Goal: Task Accomplishment & Management: Use online tool/utility

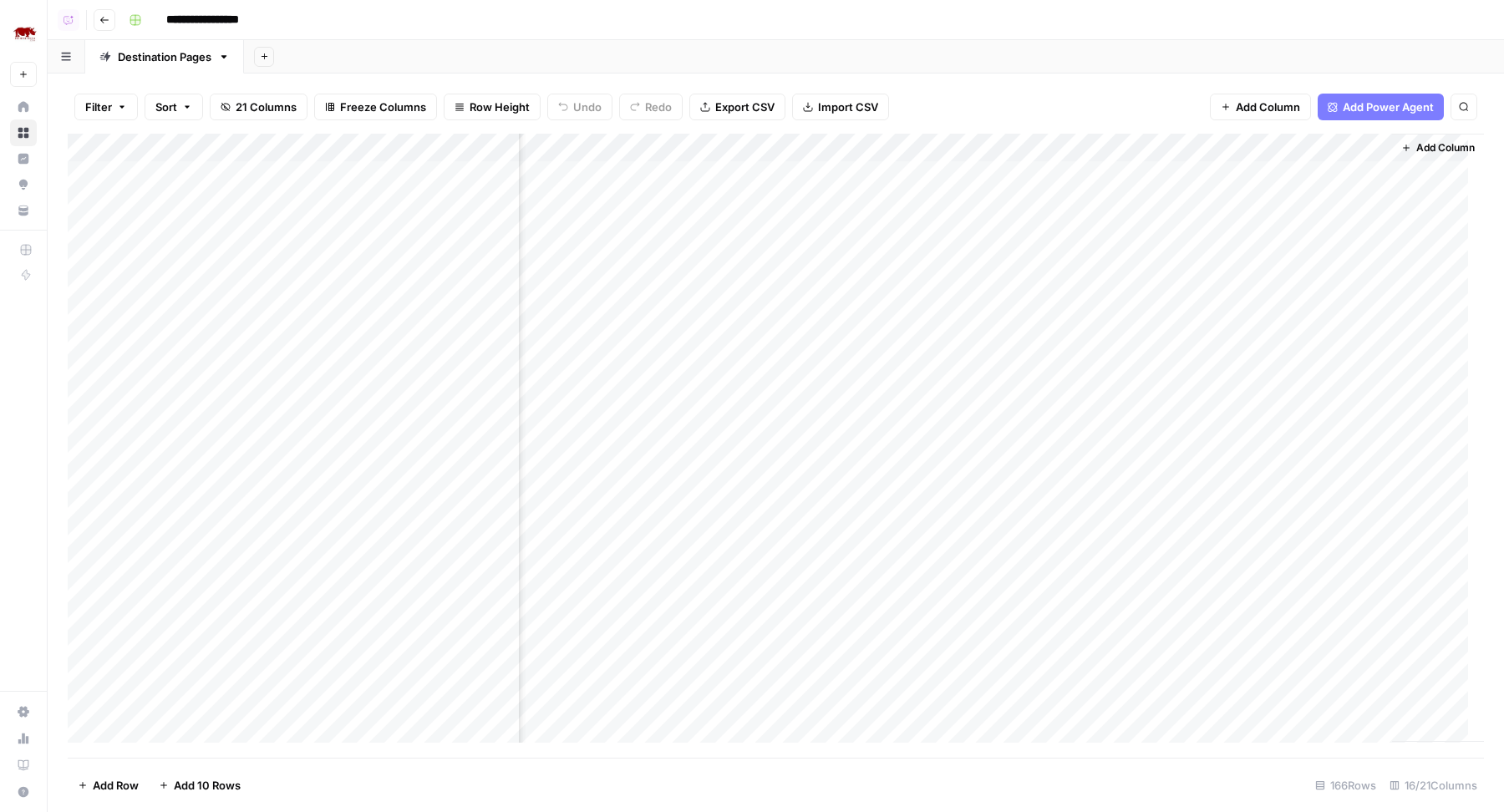
scroll to position [0, 1292]
click at [772, 171] on div "Add Column" at bounding box center [776, 446] width 1416 height 625
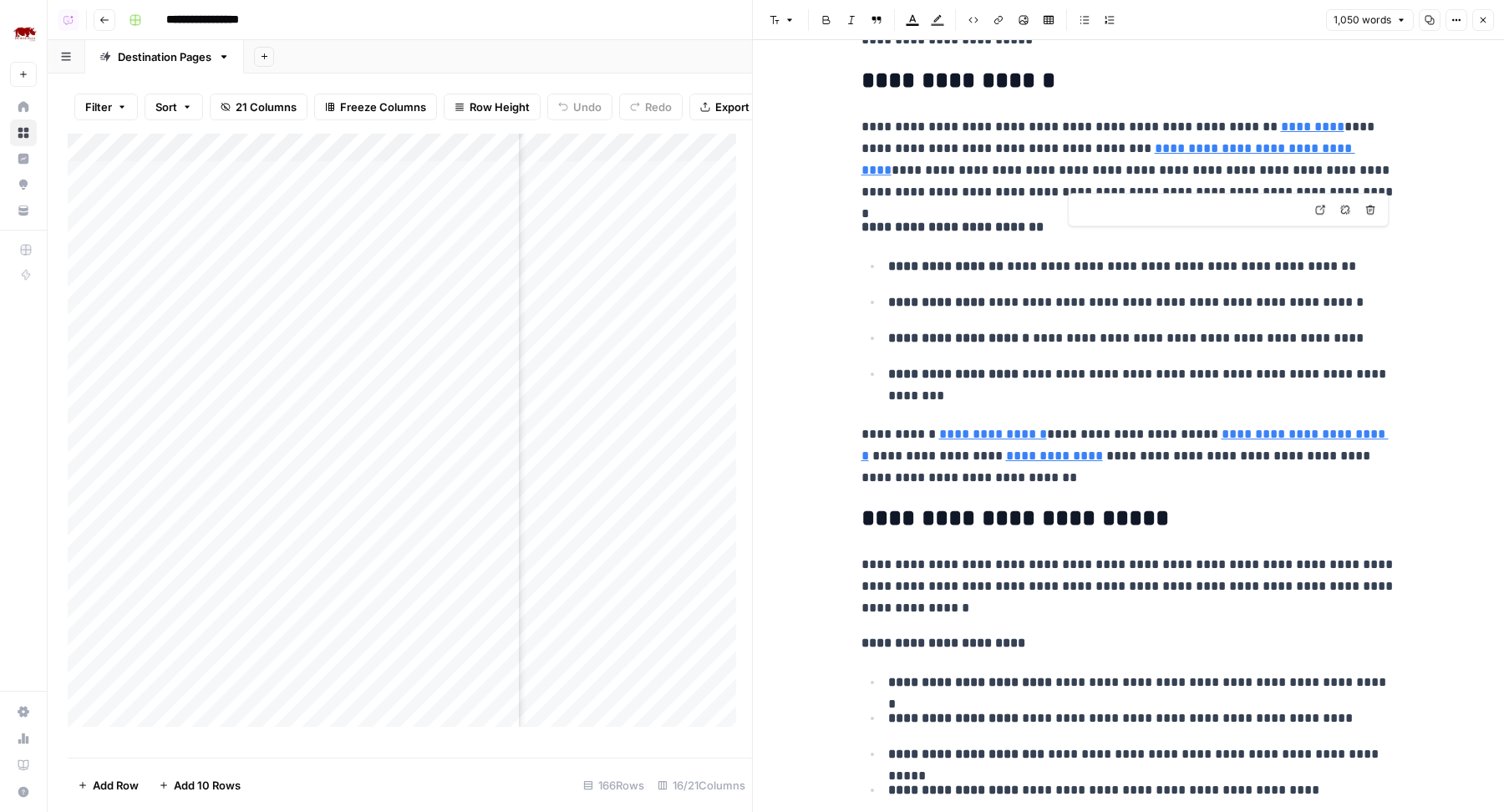
scroll to position [27, 0]
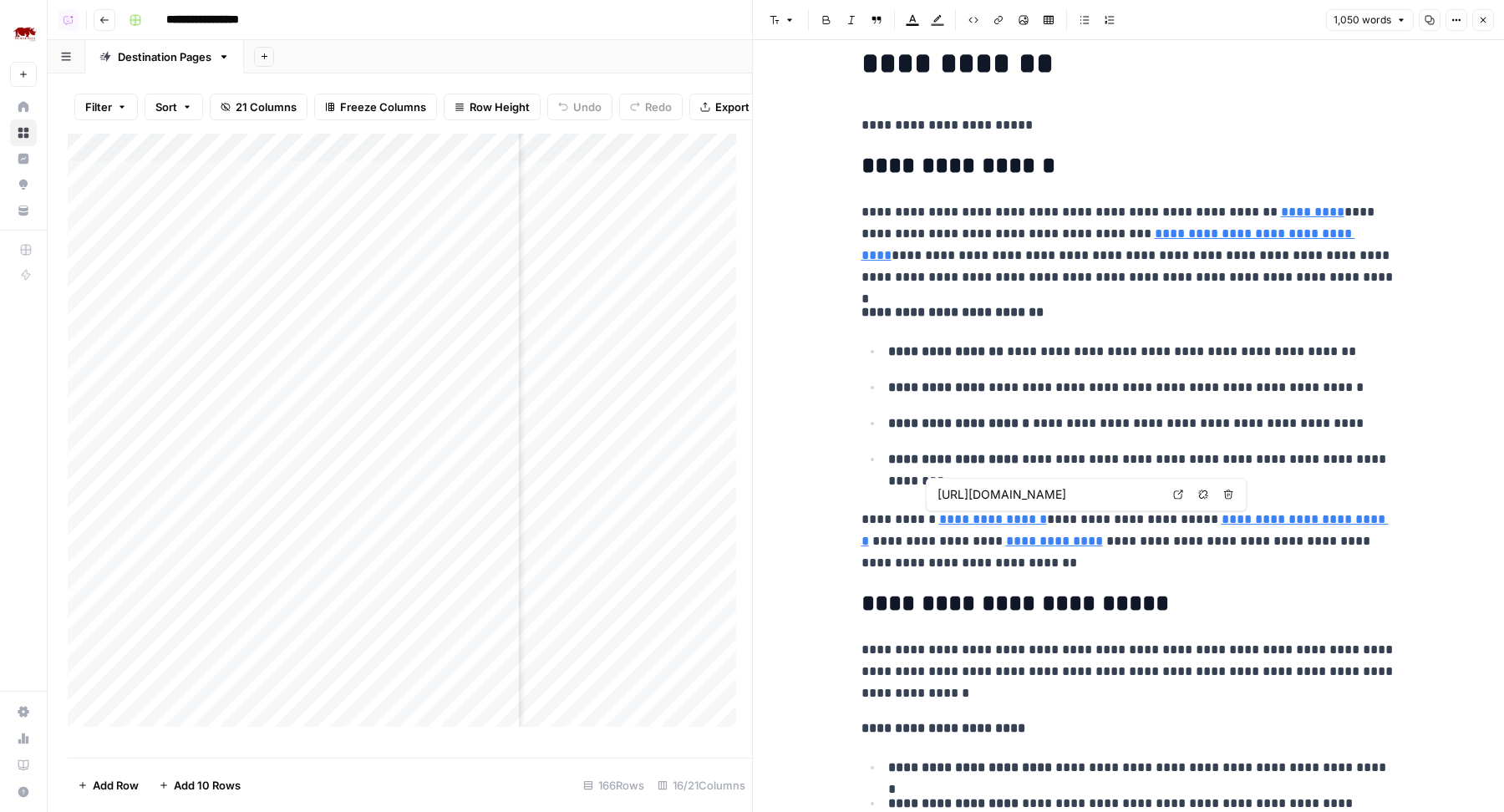
click at [1025, 495] on input "[URL][DOMAIN_NAME]" at bounding box center [1049, 494] width 223 height 16
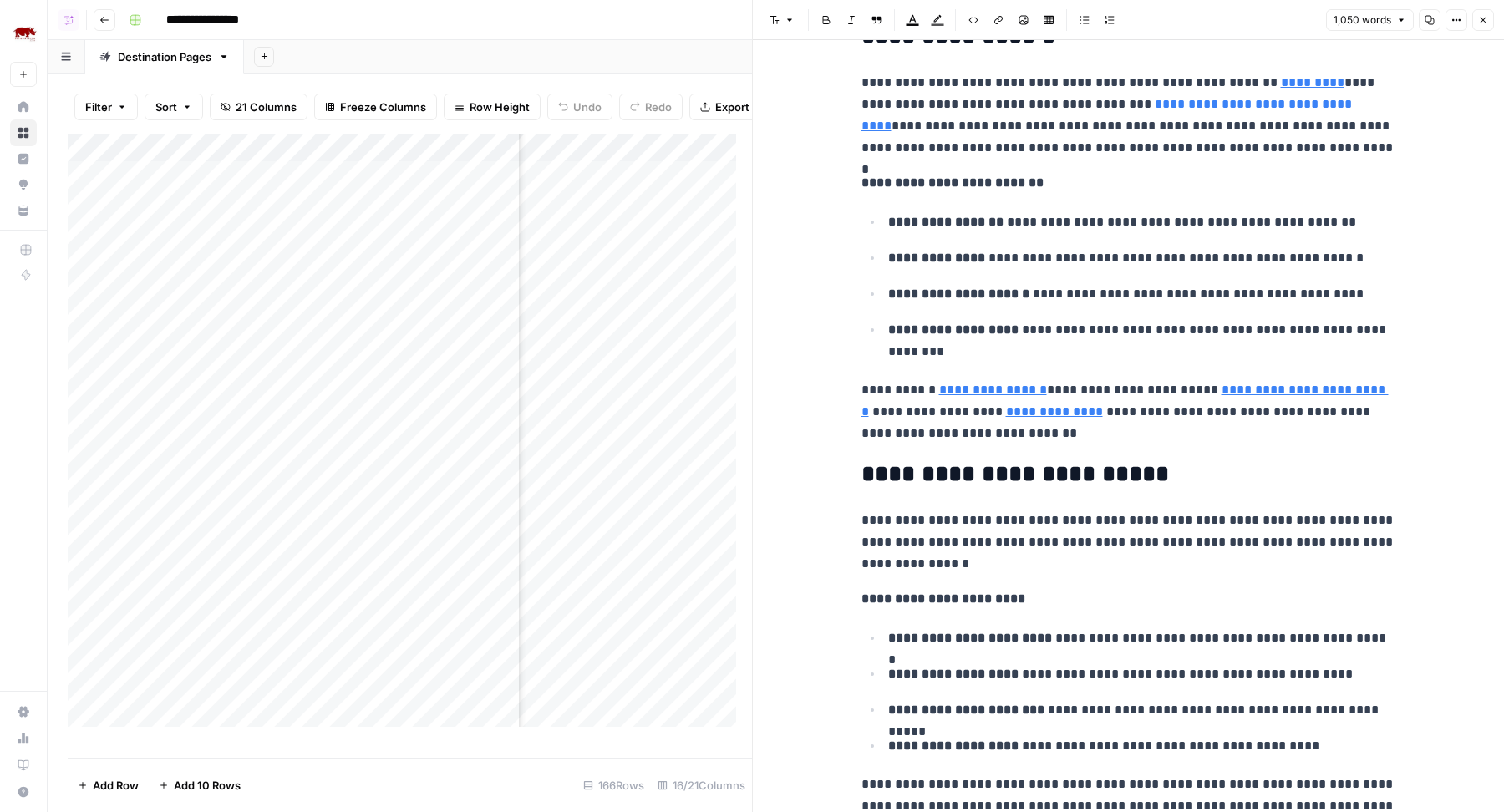
scroll to position [426, 0]
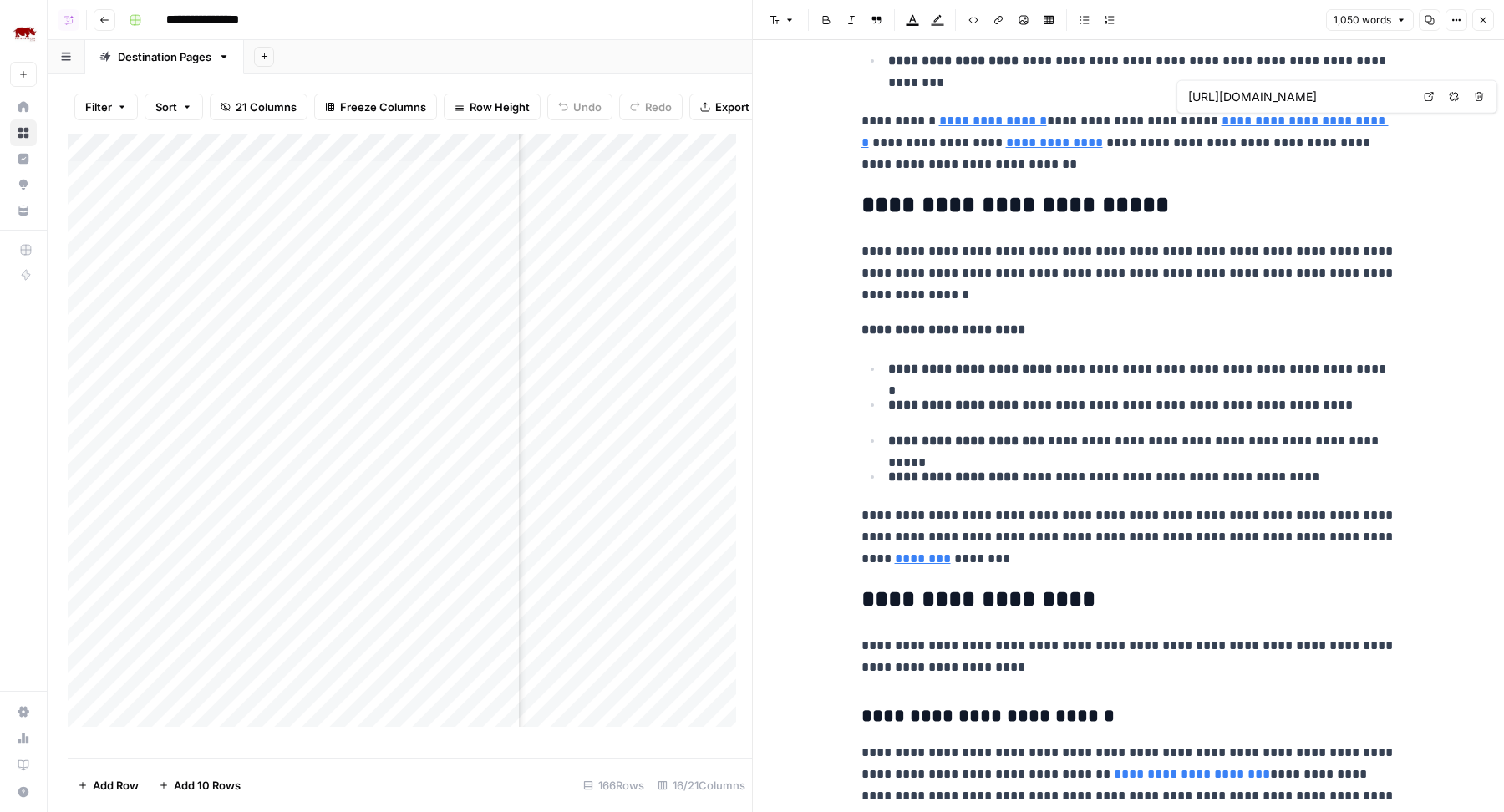
click at [1253, 89] on input "[URL][DOMAIN_NAME]" at bounding box center [1299, 96] width 223 height 16
type input "[URL][DOMAIN_NAME]"
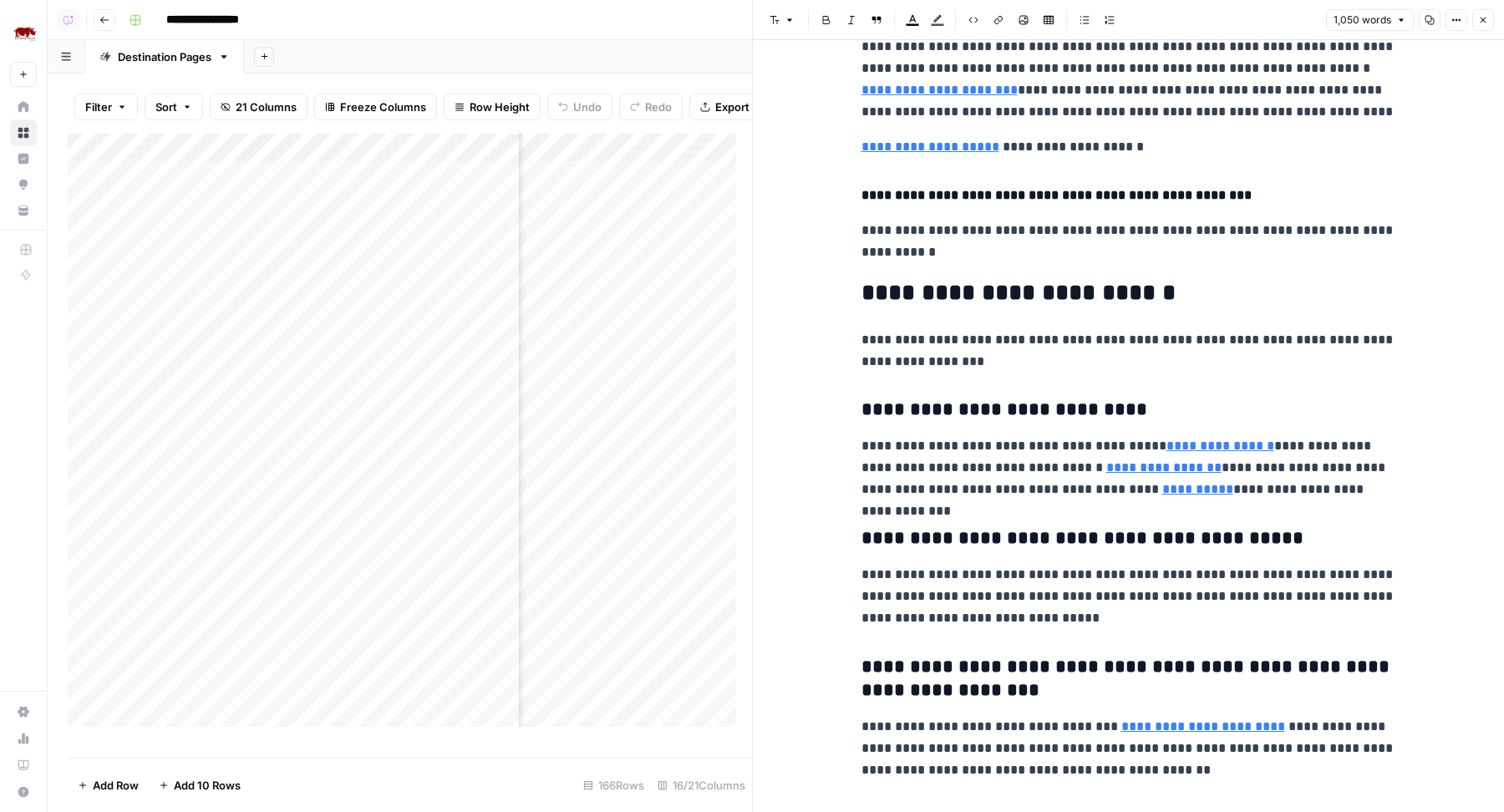
scroll to position [2598, 0]
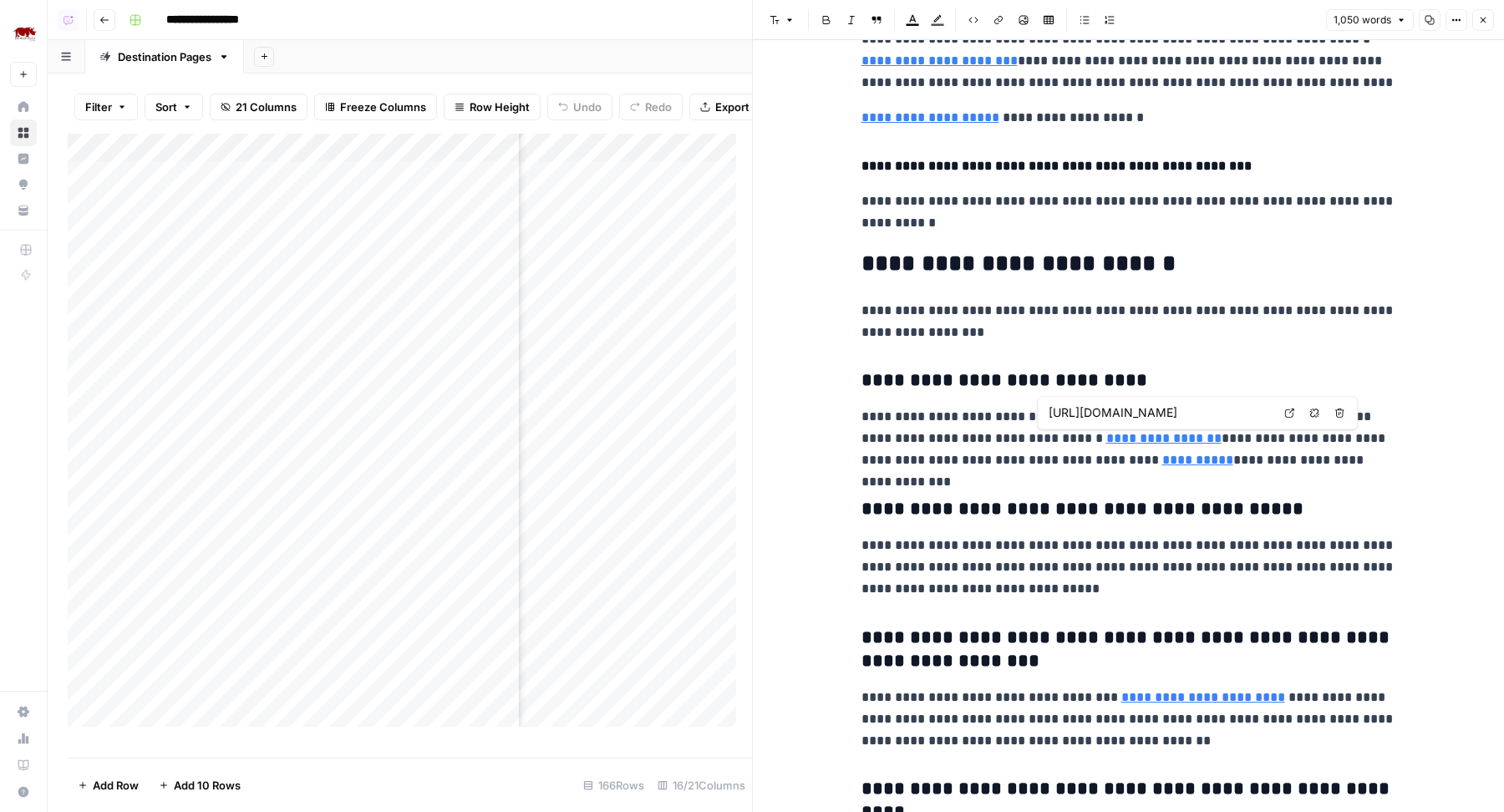
click at [1096, 418] on input "[URL][DOMAIN_NAME]" at bounding box center [1159, 412] width 223 height 16
click at [1192, 391] on input "[URL][DOMAIN_NAME]" at bounding box center [1243, 390] width 223 height 16
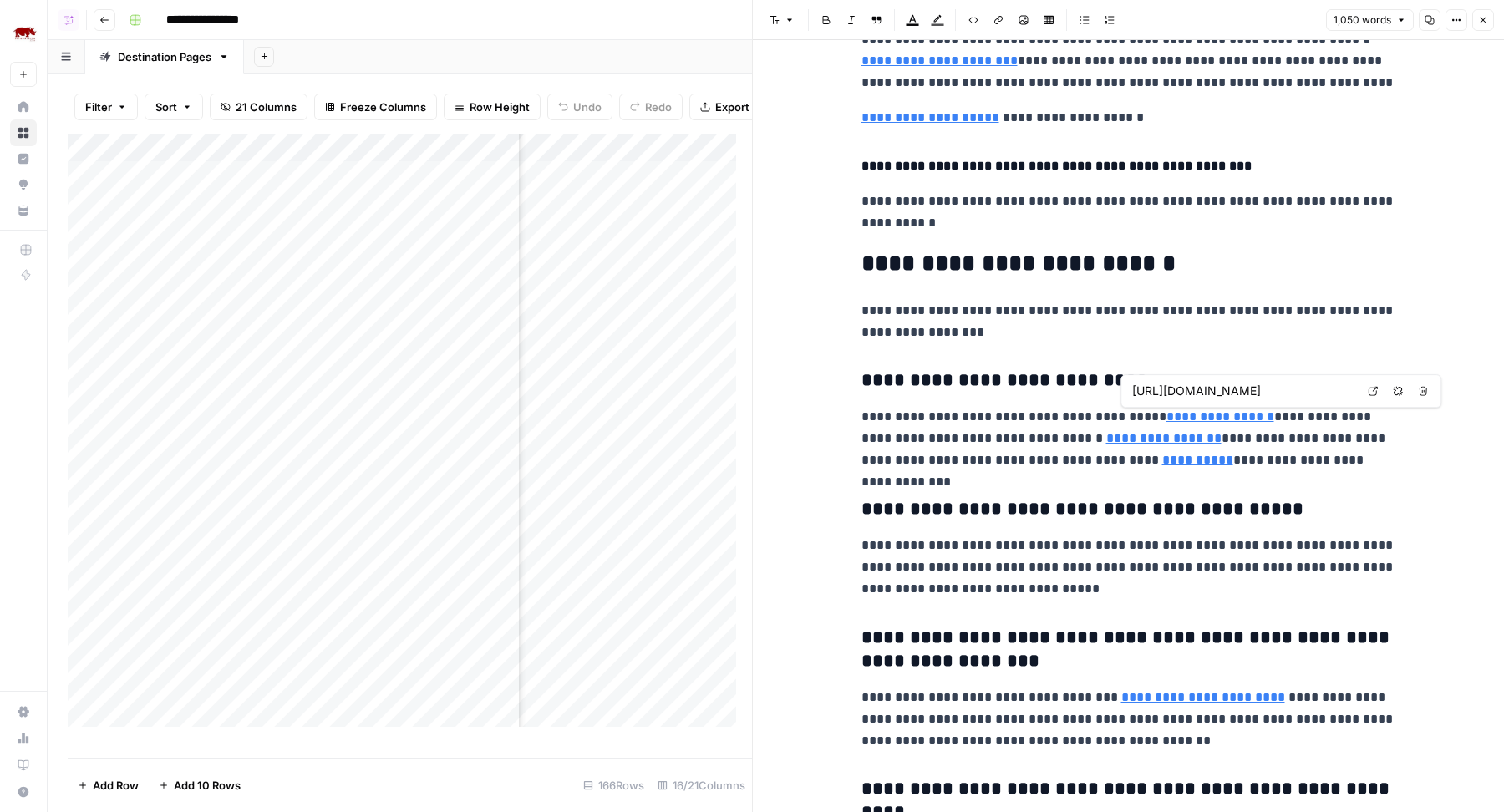
click at [1192, 391] on input "[URL][DOMAIN_NAME]" at bounding box center [1243, 390] width 223 height 16
type input "[URL][DOMAIN_NAME]"
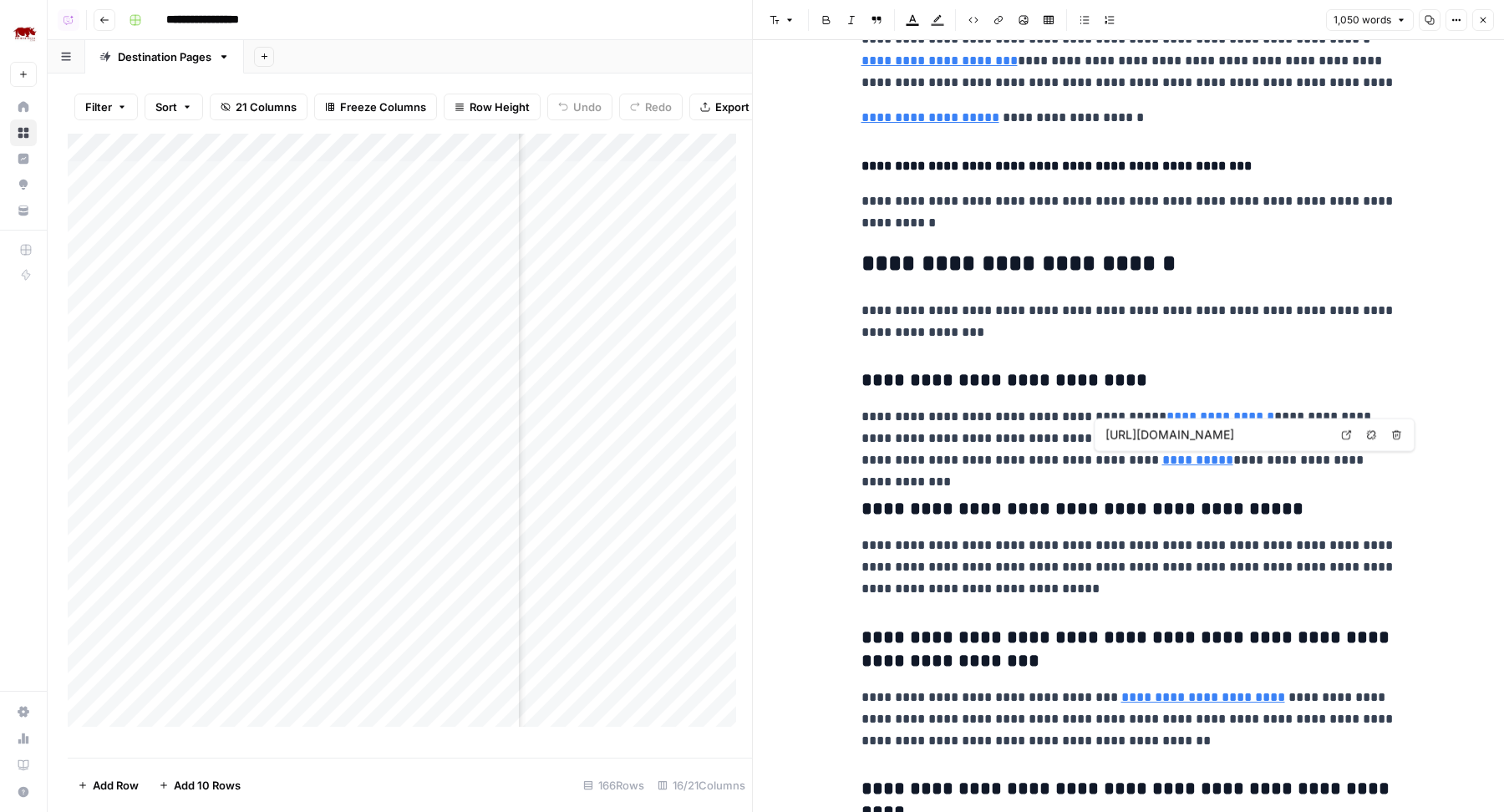
click at [1170, 437] on input "[URL][DOMAIN_NAME]" at bounding box center [1216, 435] width 223 height 16
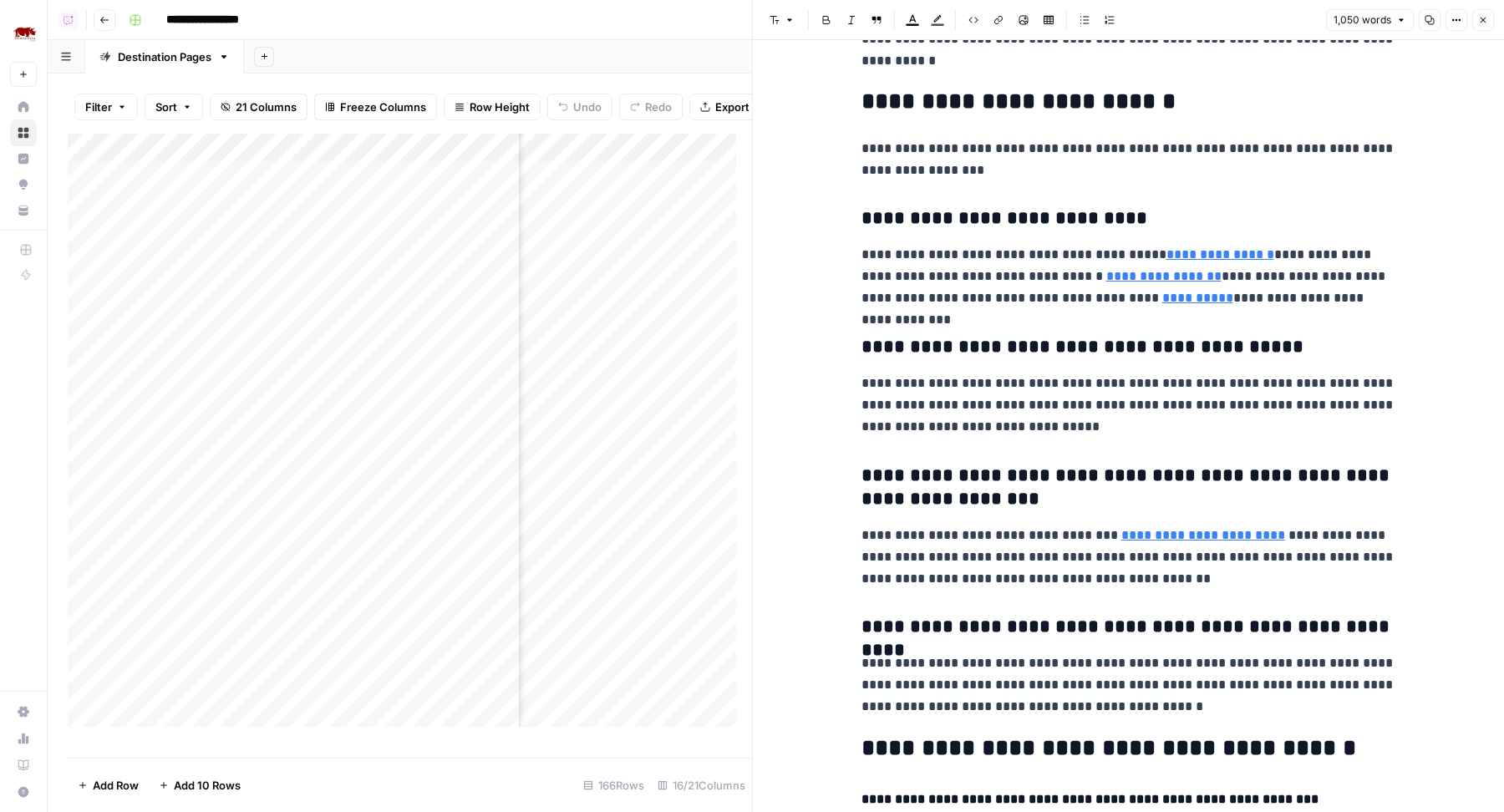
scroll to position [2904, 0]
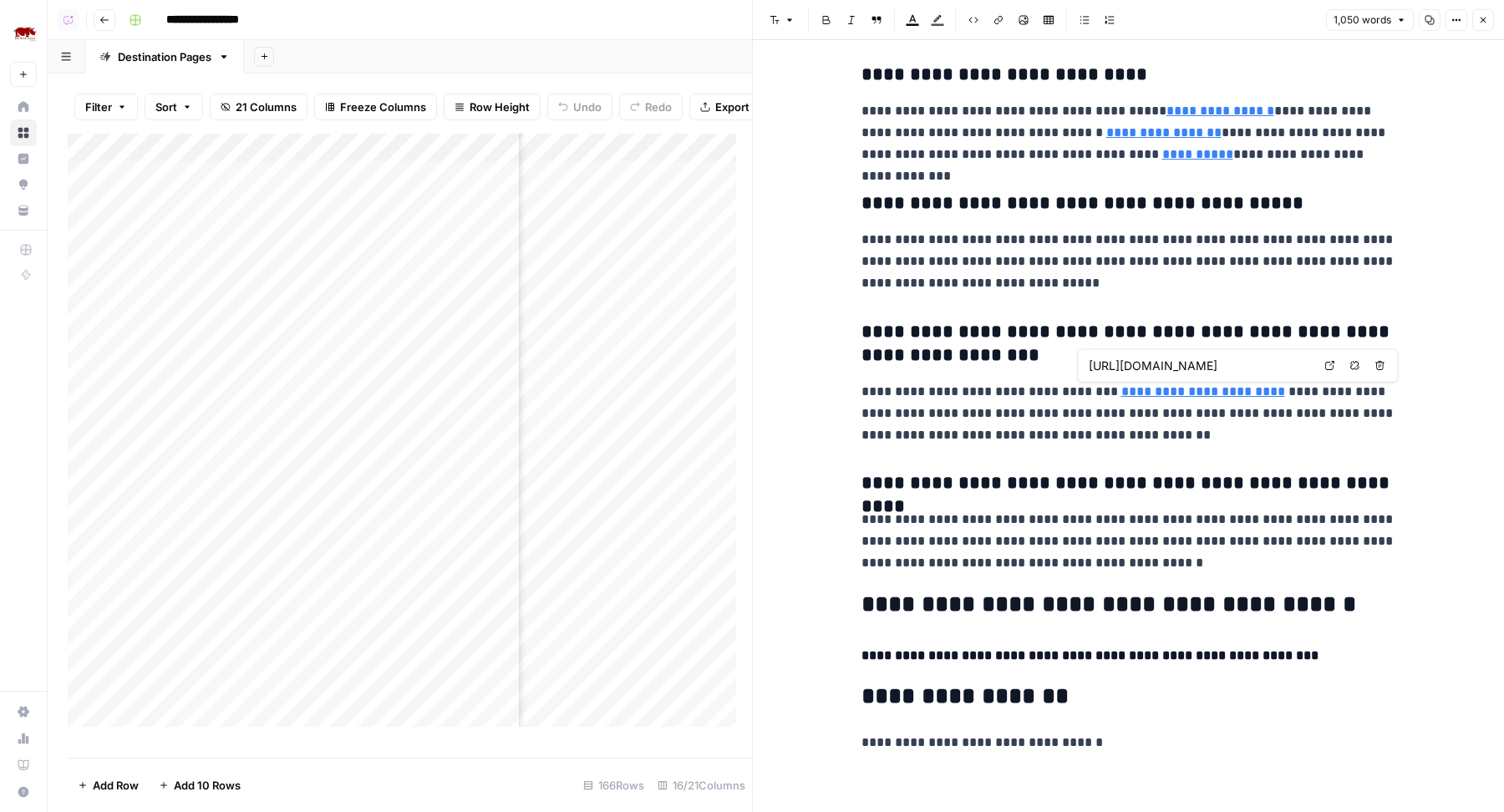
click at [1165, 363] on input "[URL][DOMAIN_NAME]" at bounding box center [1200, 365] width 223 height 16
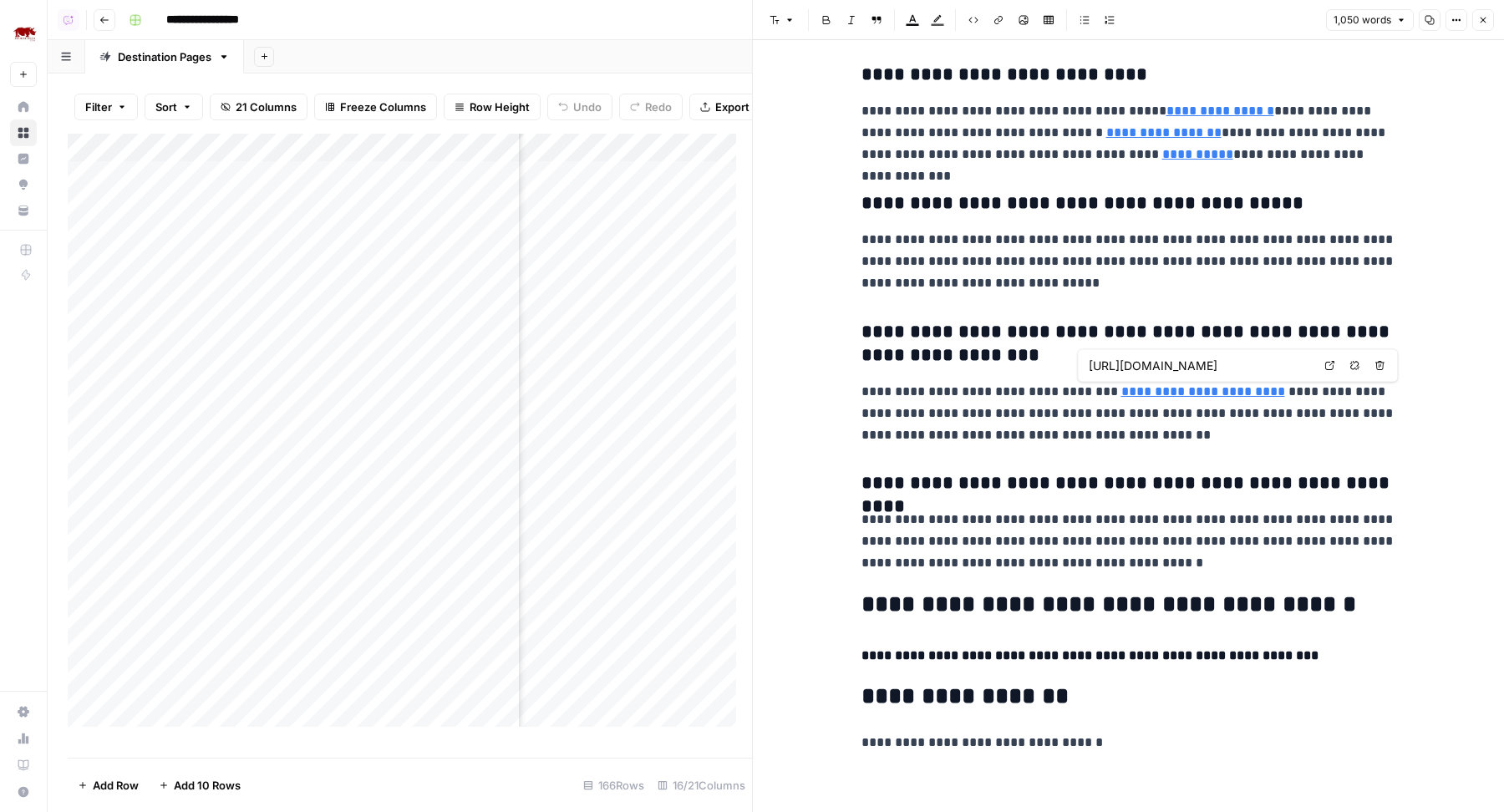
scroll to position [0, 416]
click at [1022, 493] on h3 "**********" at bounding box center [1128, 483] width 535 height 23
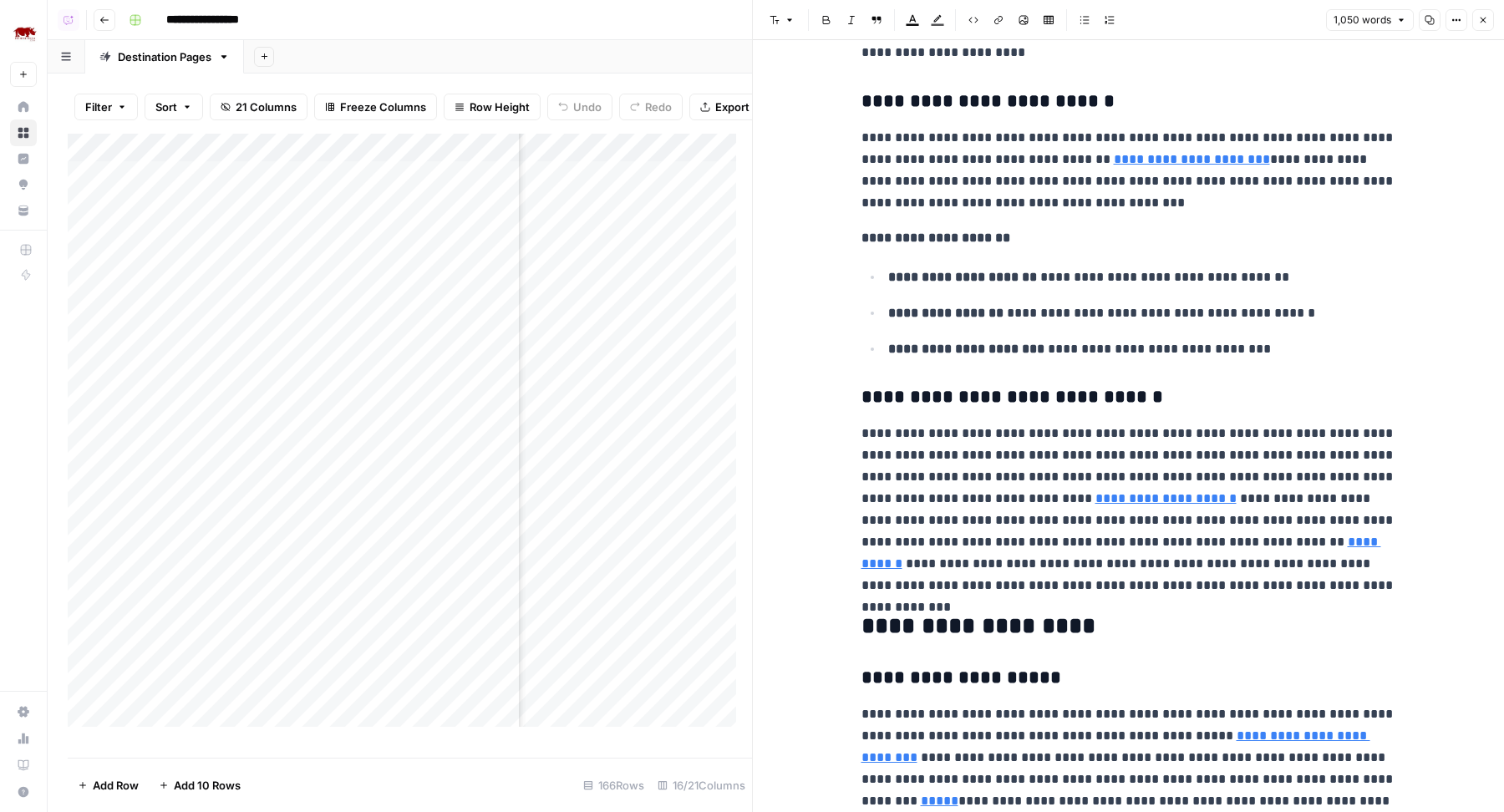
scroll to position [0, 0]
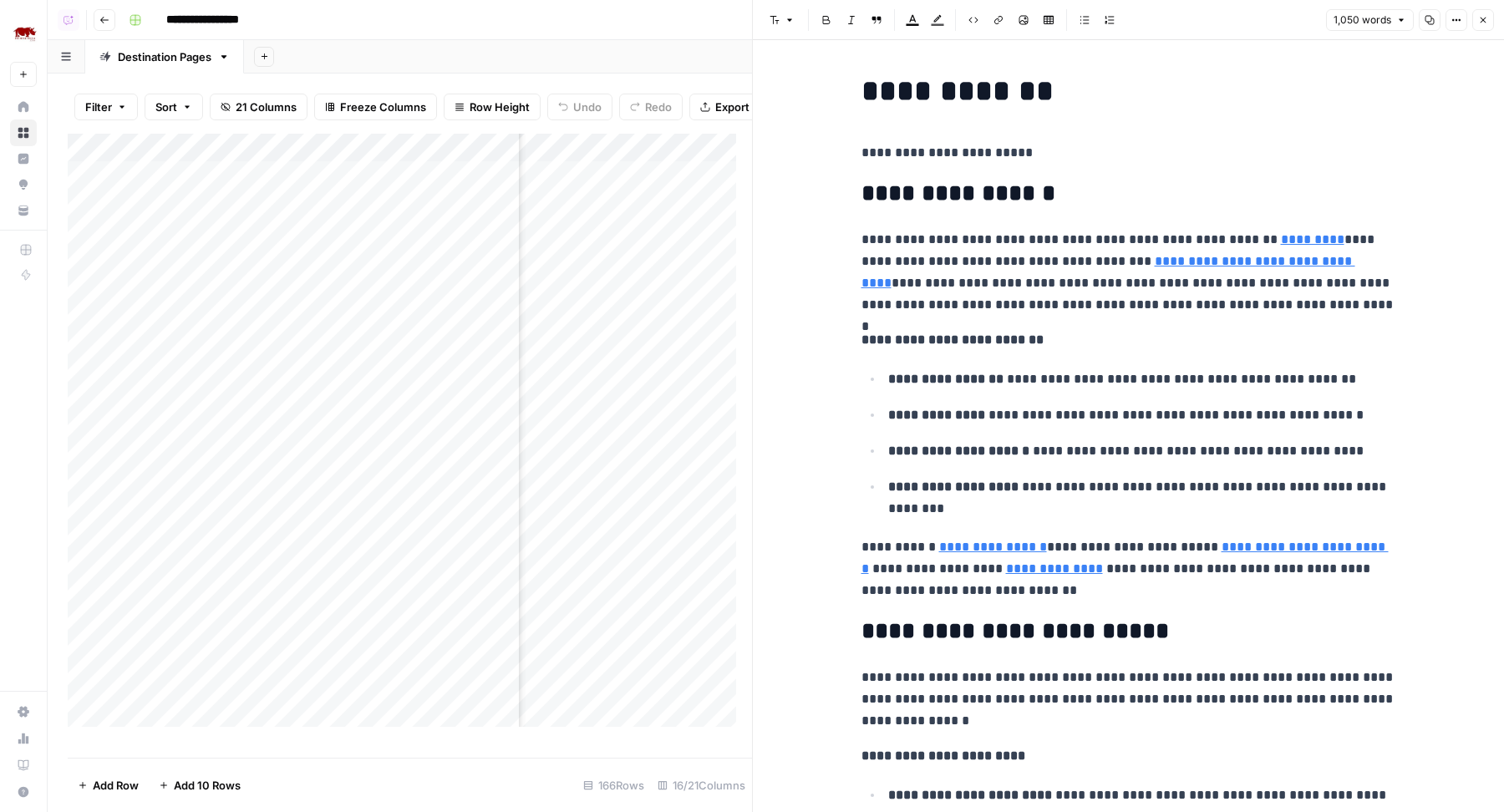
click at [1489, 22] on button "Close" at bounding box center [1483, 20] width 21 height 21
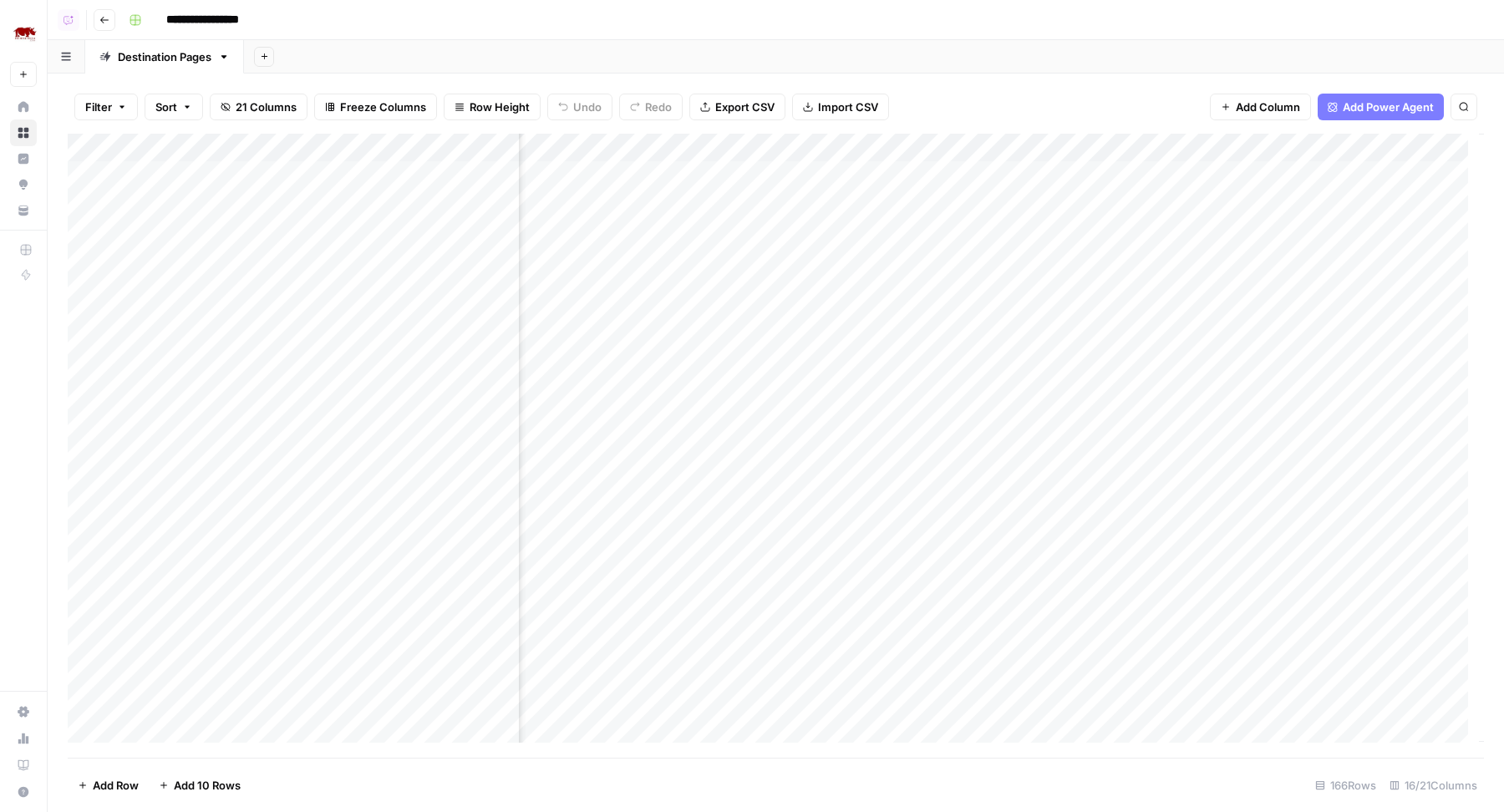
scroll to position [0, 1216]
click at [678, 174] on div "Add Column" at bounding box center [776, 446] width 1416 height 625
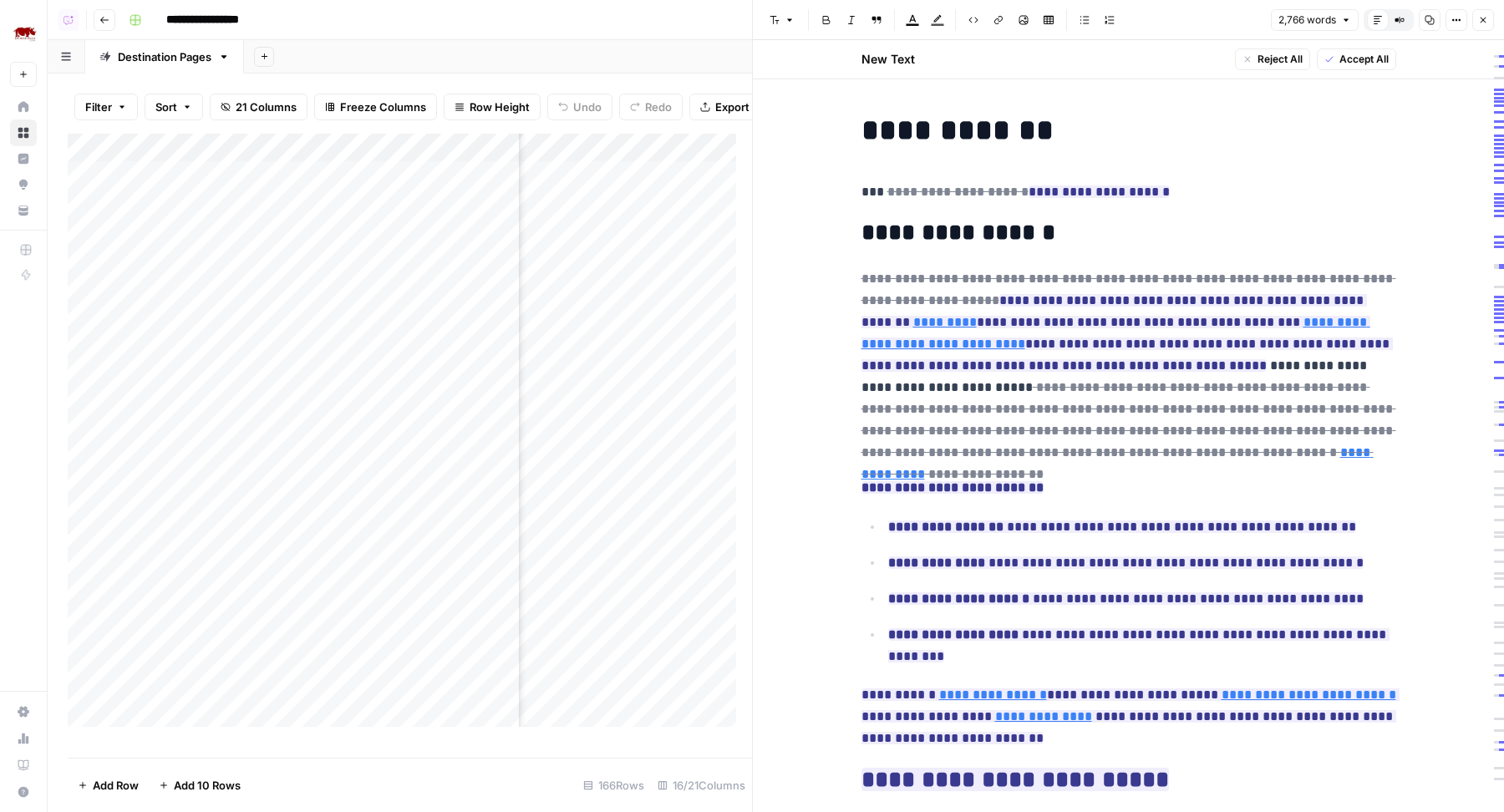
click at [1483, 24] on icon "button" at bounding box center [1483, 20] width 10 height 10
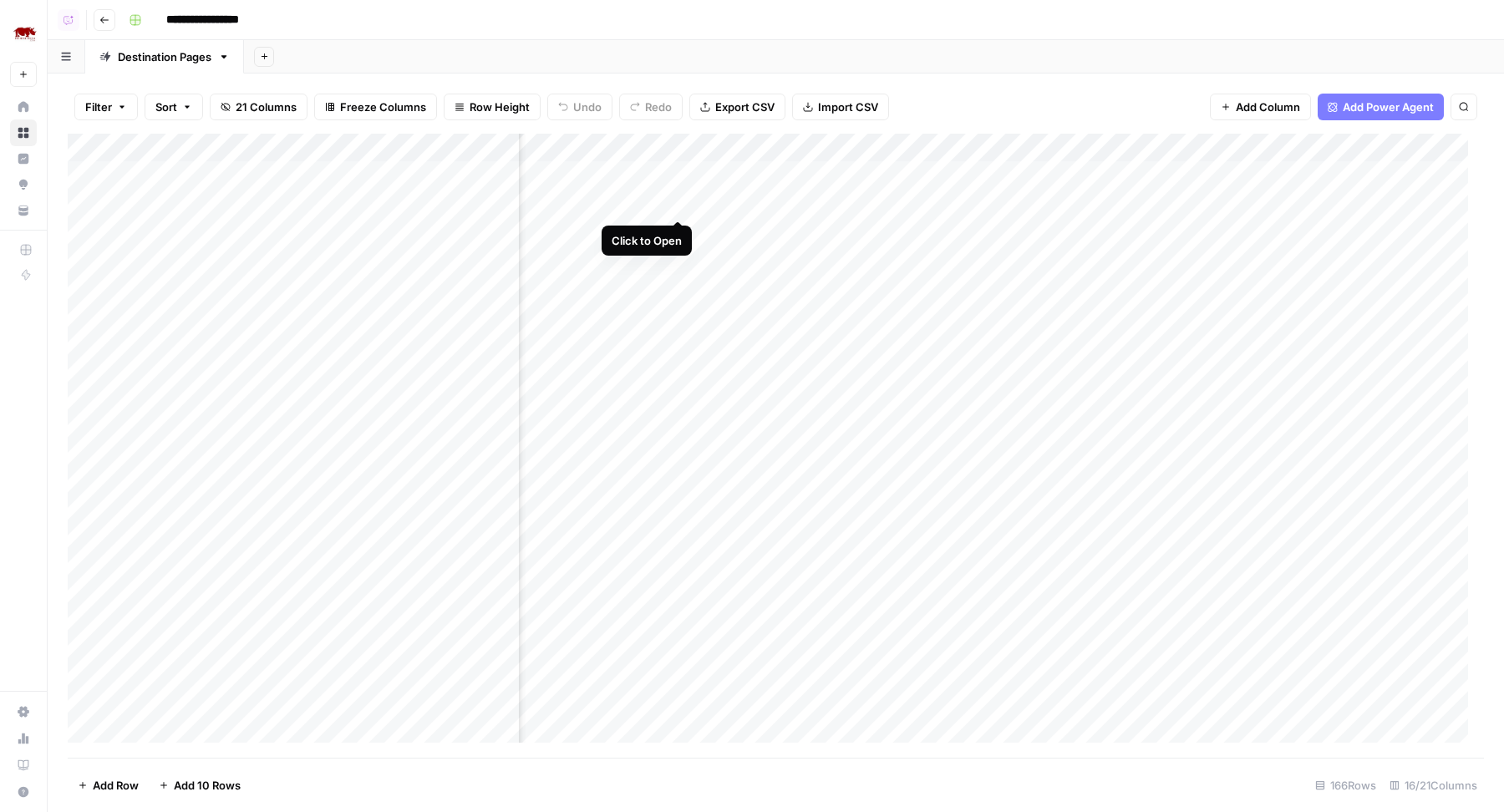
click at [682, 198] on div "Add Column" at bounding box center [776, 446] width 1416 height 625
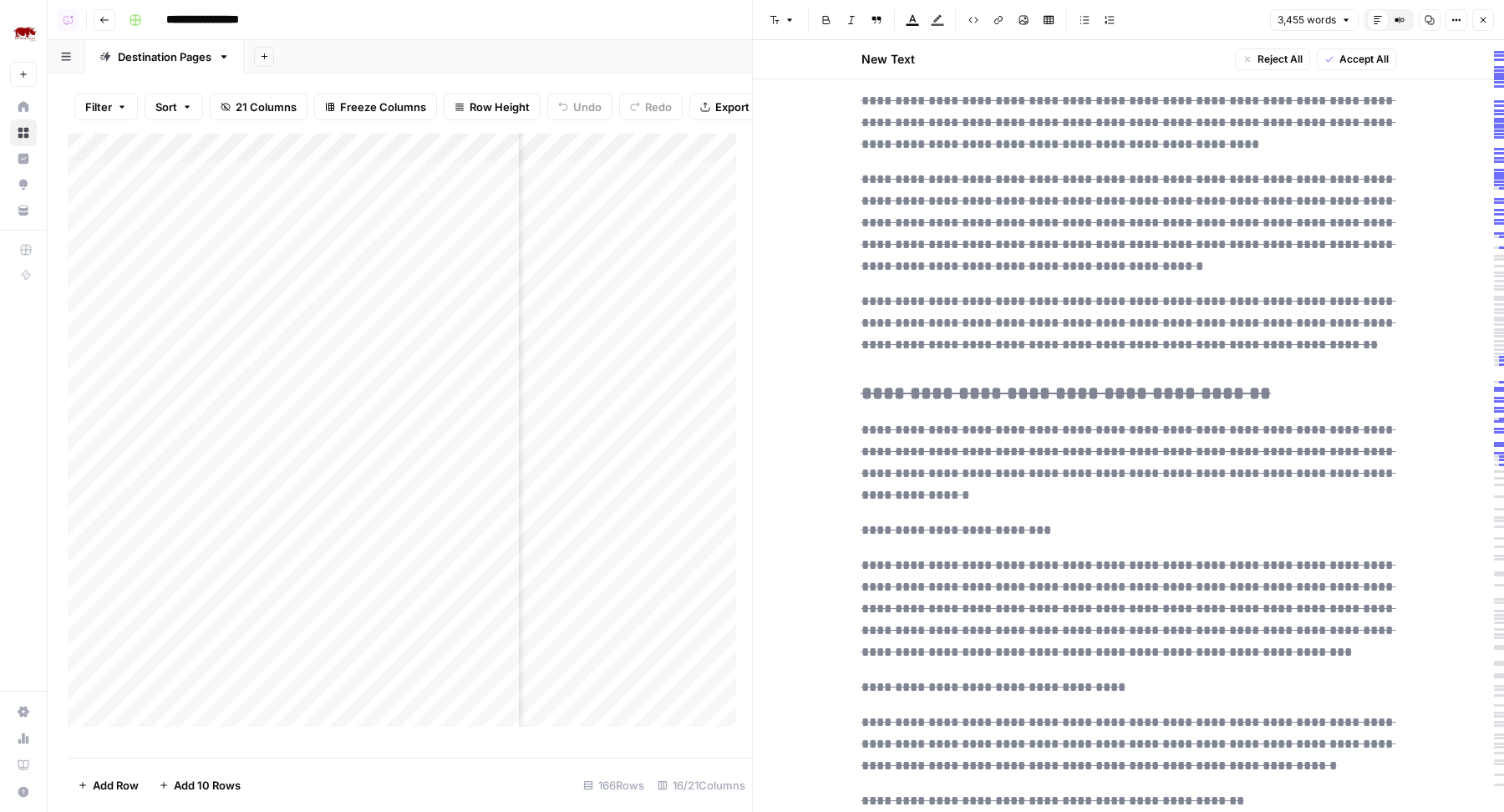
scroll to position [8813, 0]
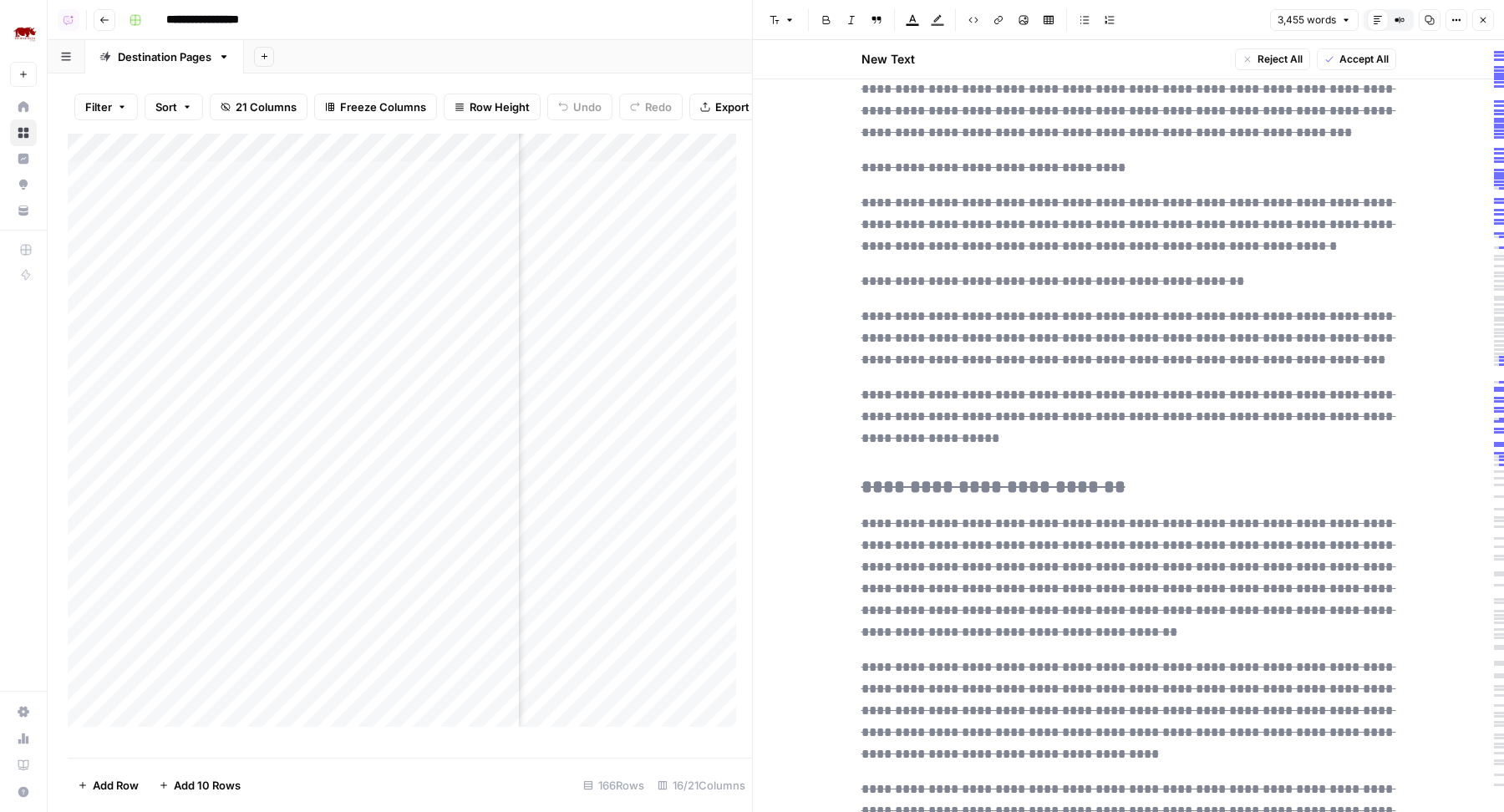
click at [1489, 15] on button "Close" at bounding box center [1483, 20] width 21 height 21
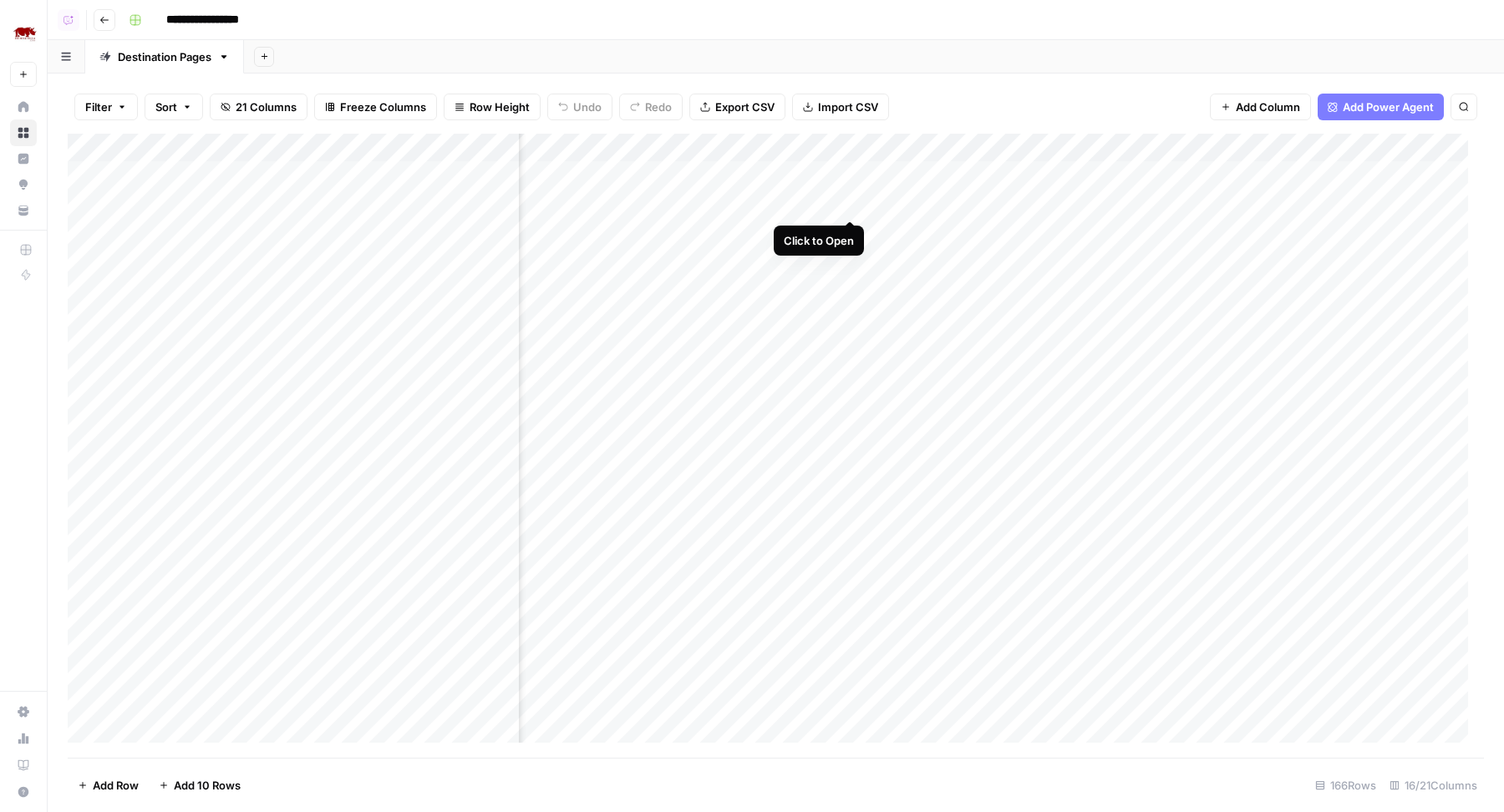
click at [852, 207] on div "Add Column" at bounding box center [776, 446] width 1416 height 625
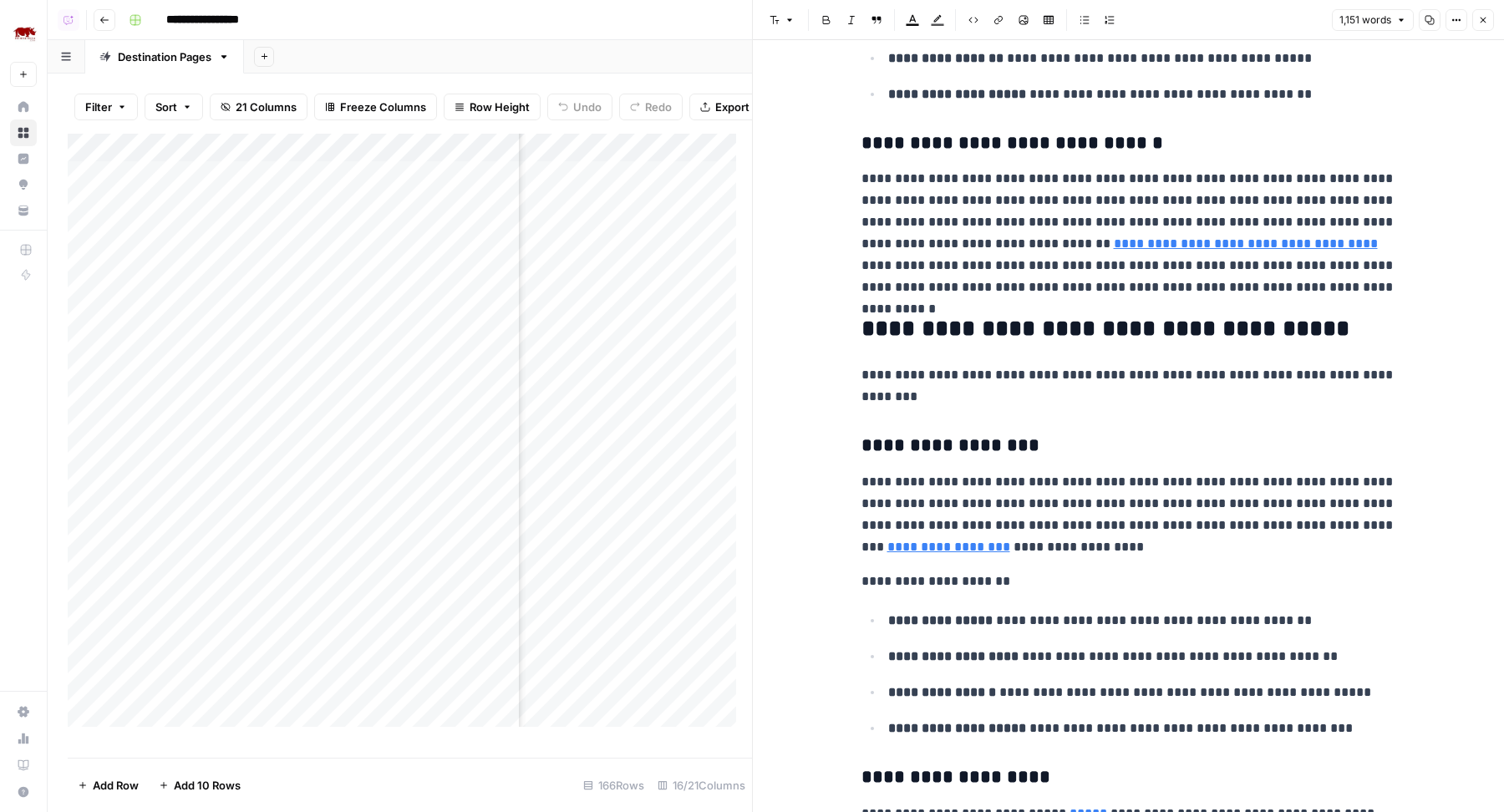
scroll to position [1406, 0]
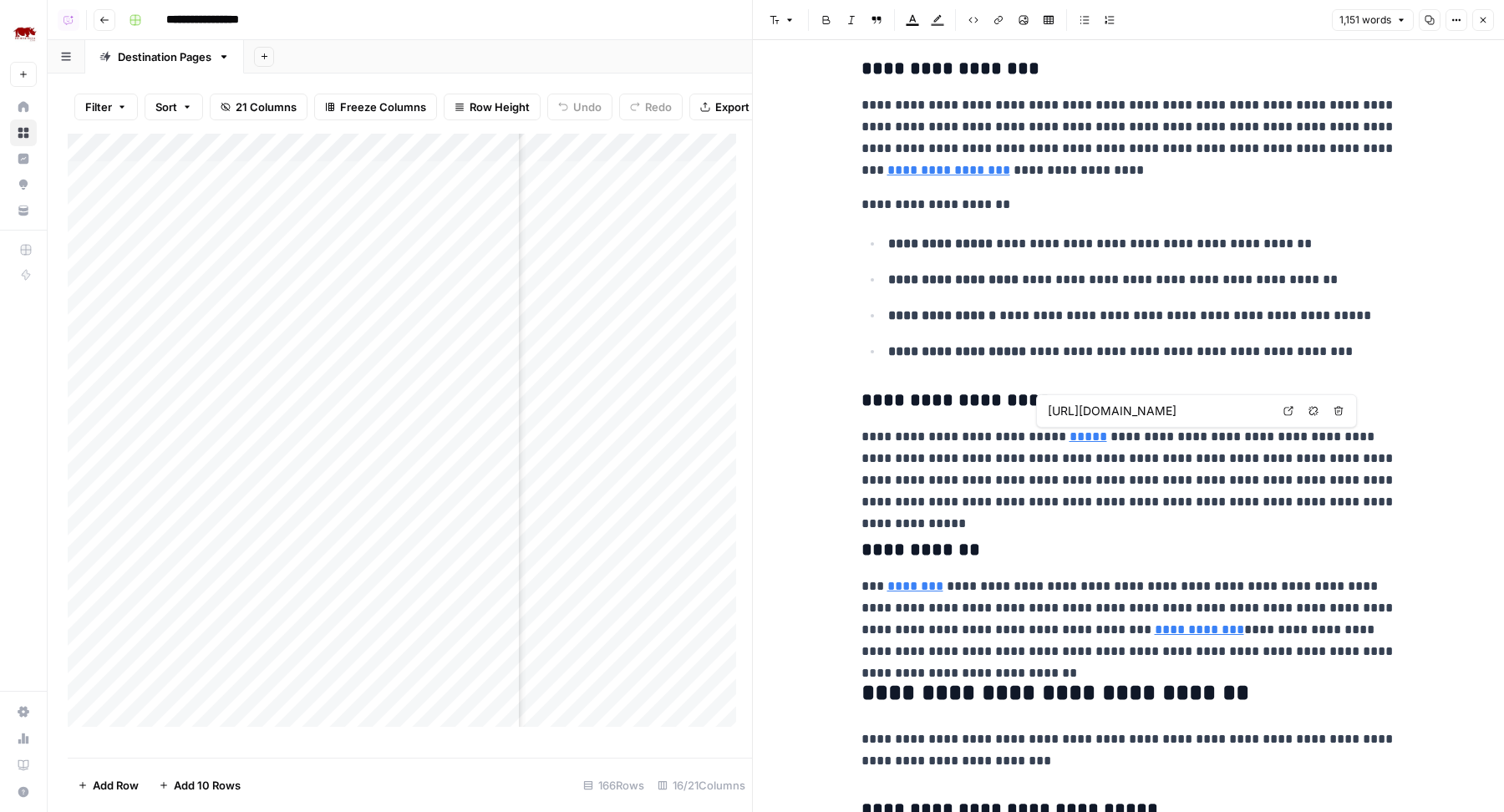
click at [1072, 419] on span "[URL][DOMAIN_NAME]" at bounding box center [1159, 411] width 230 height 32
click at [1072, 414] on input "[URL][DOMAIN_NAME]" at bounding box center [1159, 411] width 223 height 16
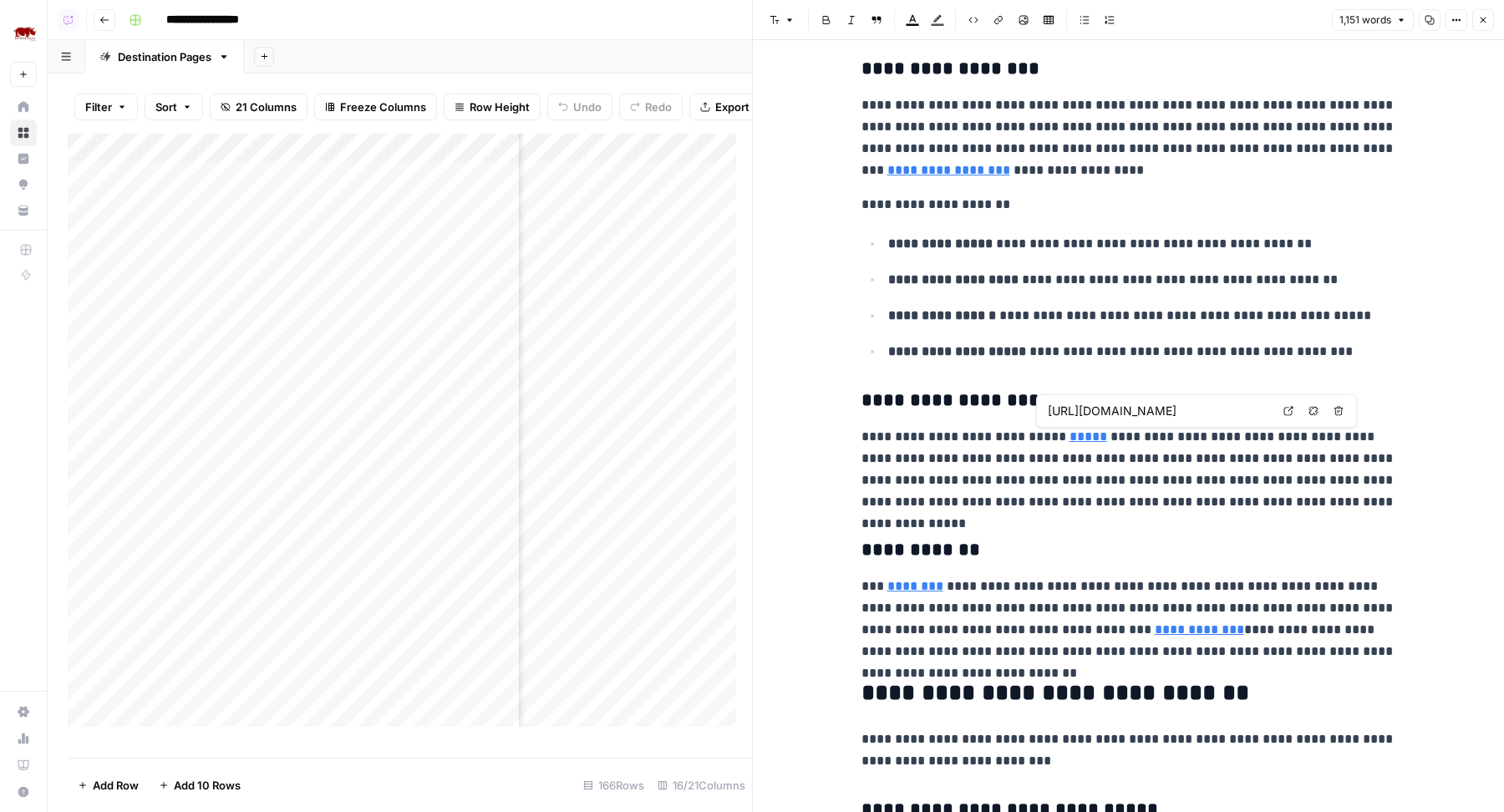
scroll to position [0, 96]
type input "[URL][DOMAIN_NAME]"
click at [928, 565] on input "[URL][DOMAIN_NAME]" at bounding box center [993, 560] width 223 height 16
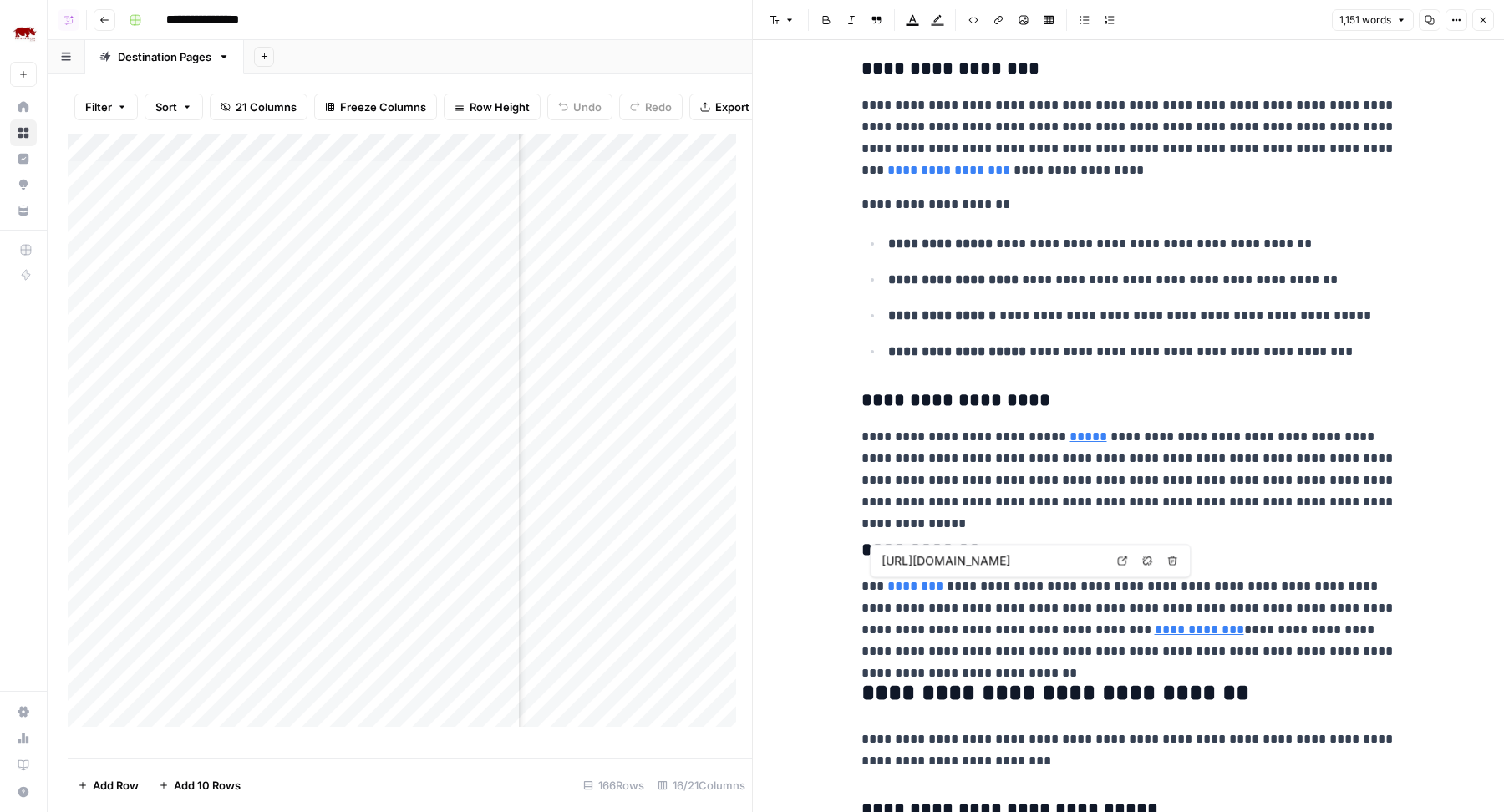
click at [928, 565] on input "[URL][DOMAIN_NAME]" at bounding box center [993, 560] width 223 height 16
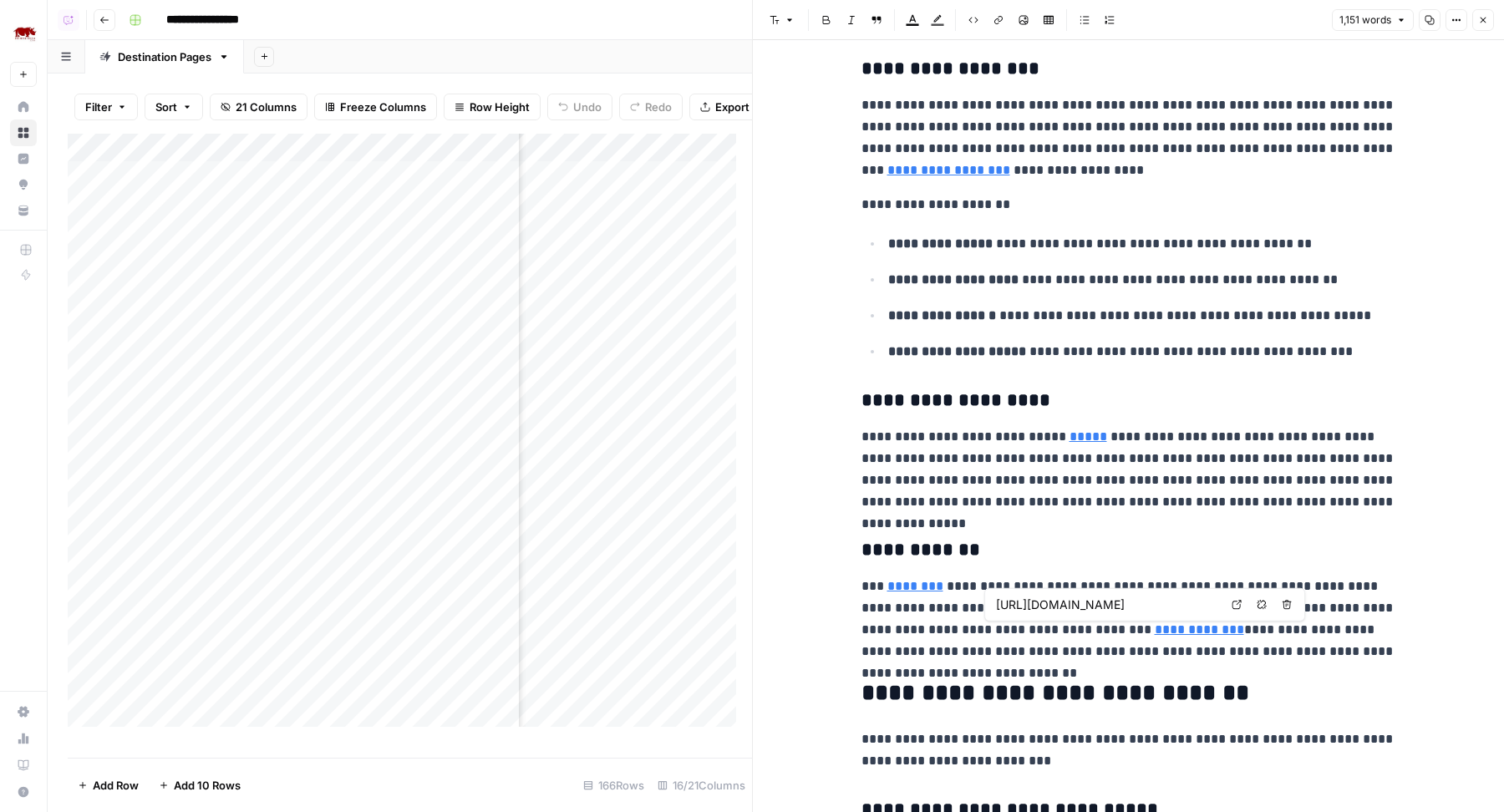
click at [1051, 607] on input "[URL][DOMAIN_NAME]" at bounding box center [1107, 604] width 223 height 16
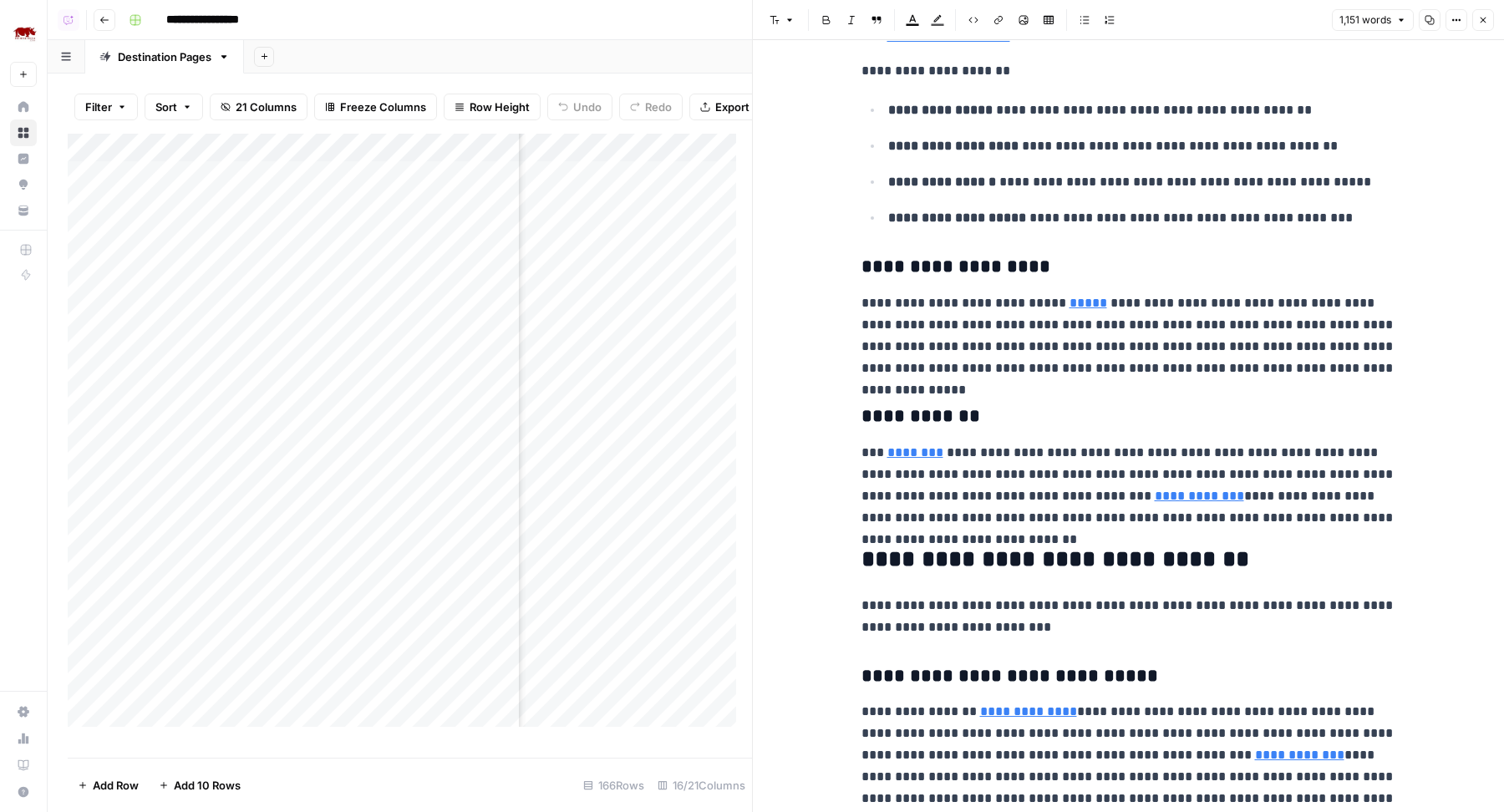
scroll to position [1747, 0]
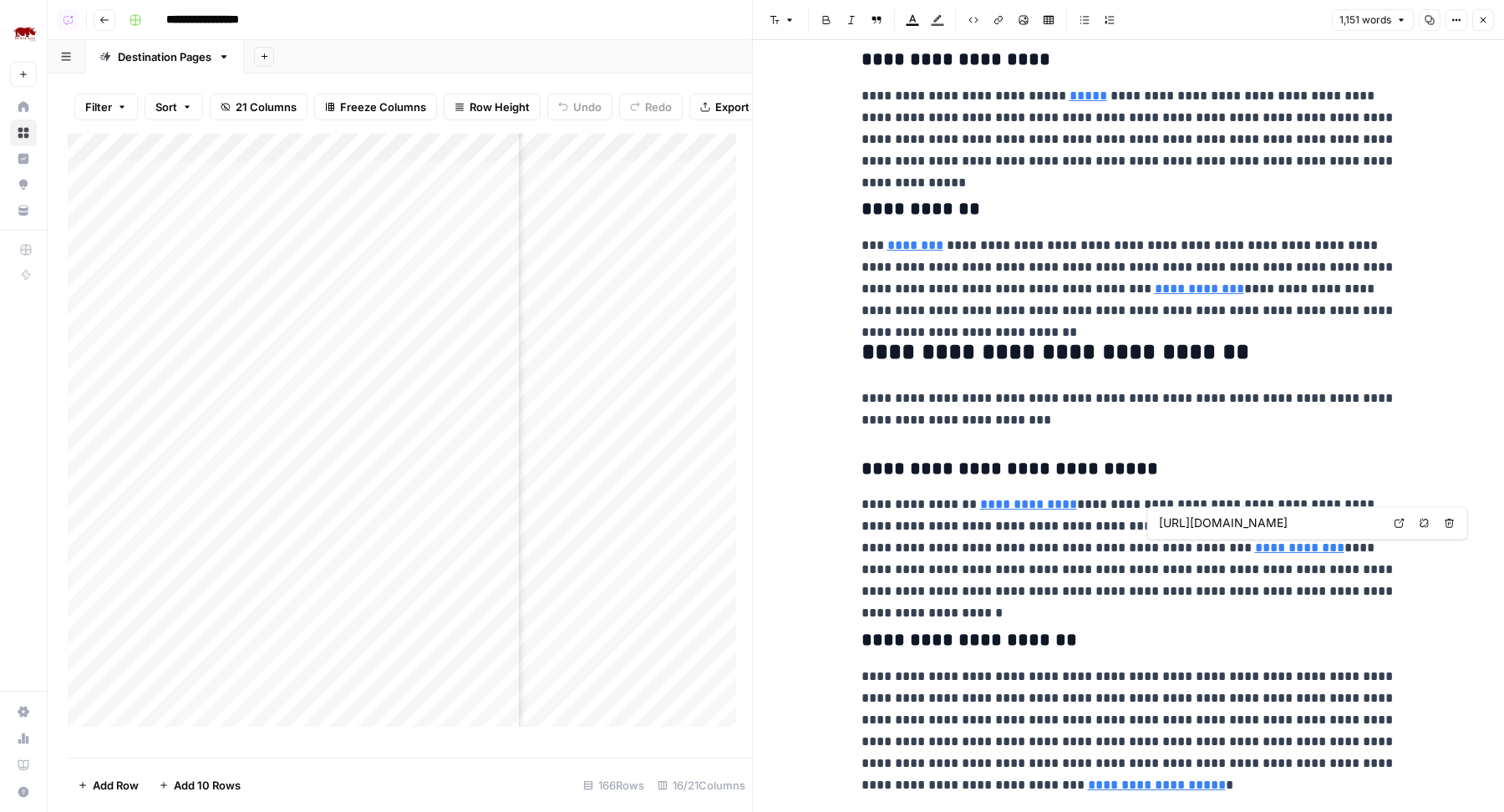
click at [1215, 523] on input "[URL][DOMAIN_NAME]" at bounding box center [1269, 522] width 223 height 16
click at [1196, 515] on input "[URL][DOMAIN_NAME]" at bounding box center [1269, 522] width 223 height 16
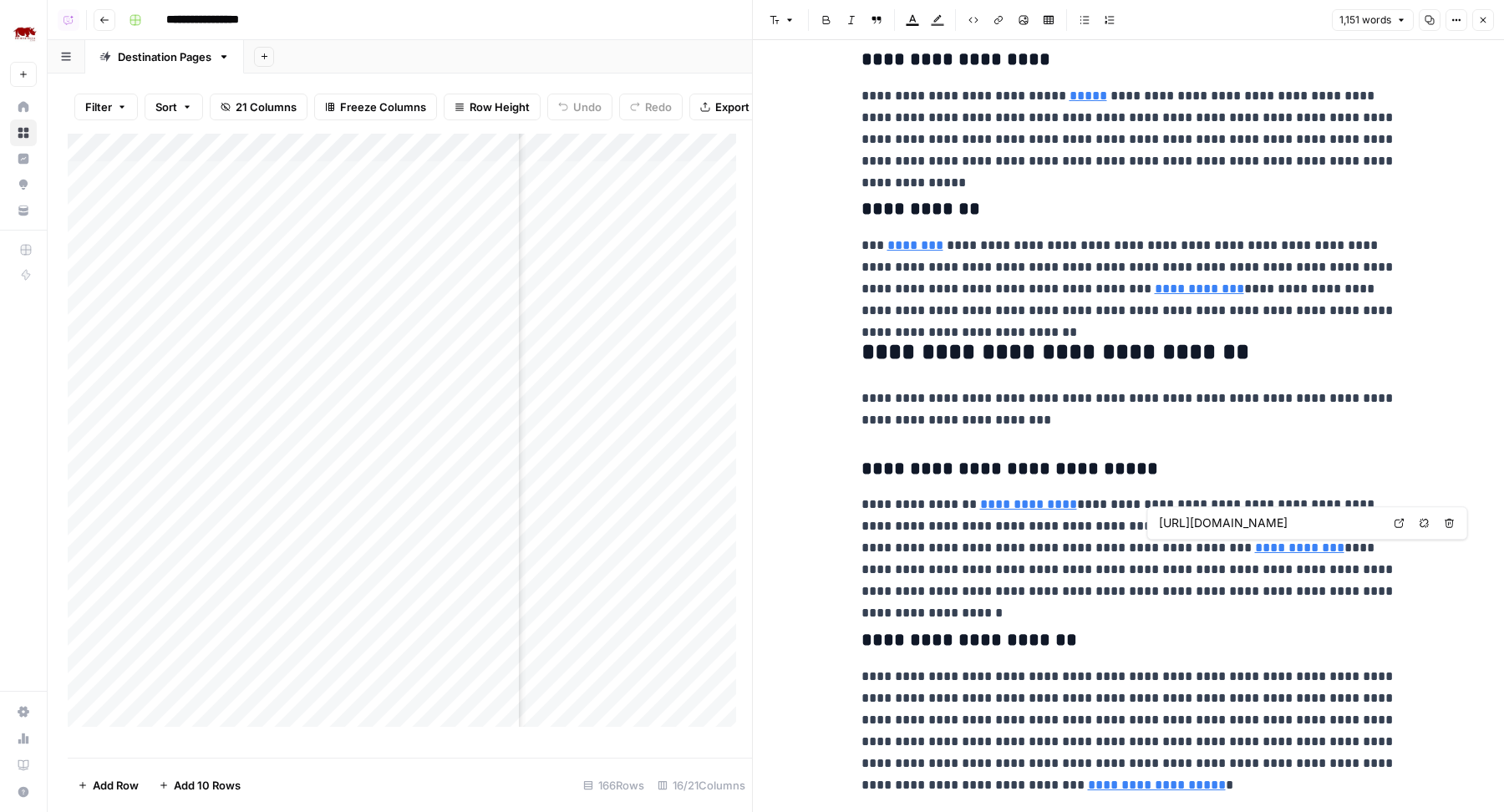
click at [1196, 515] on input "[URL][DOMAIN_NAME]" at bounding box center [1269, 522] width 223 height 16
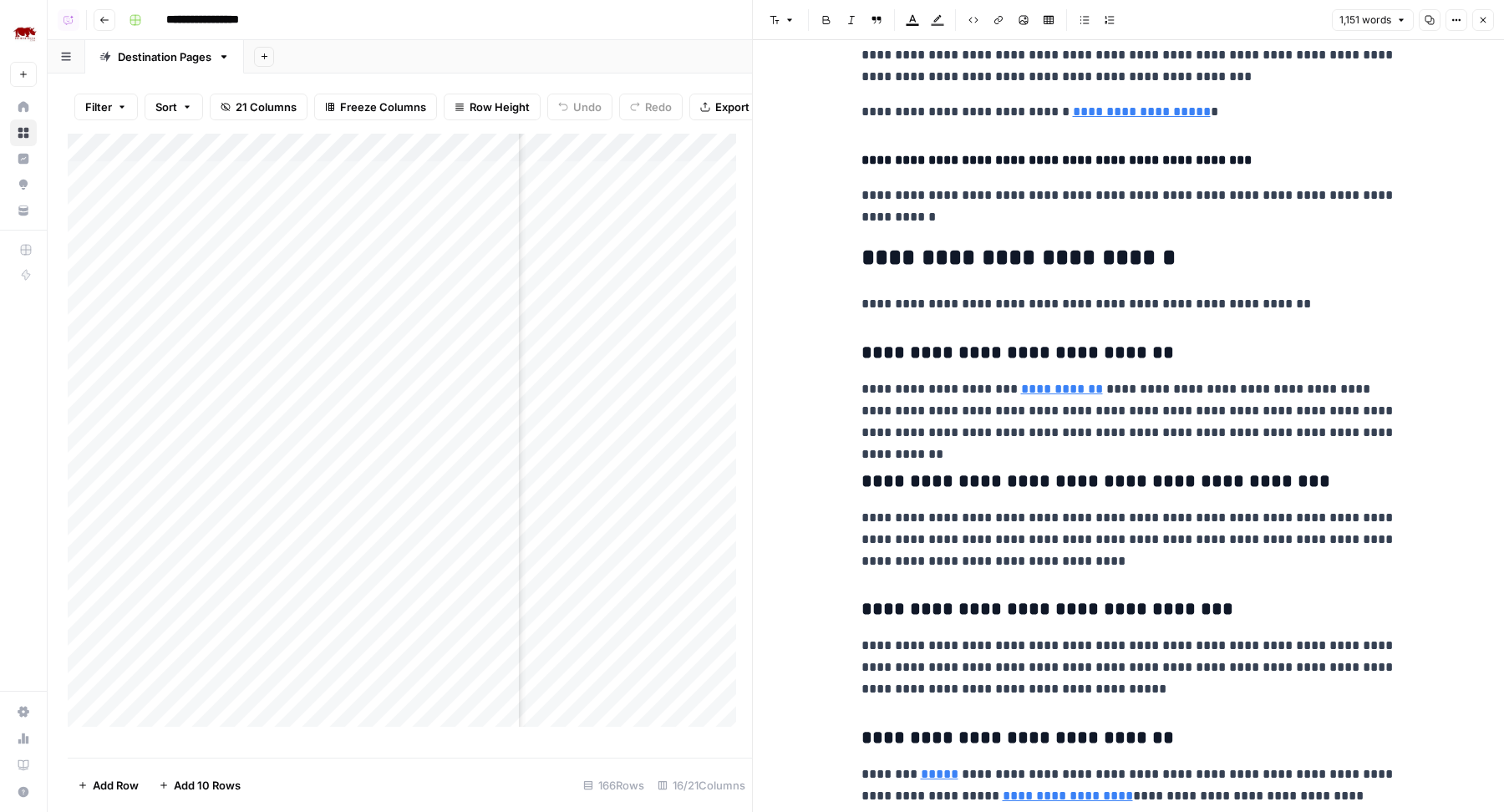
scroll to position [2499, 0]
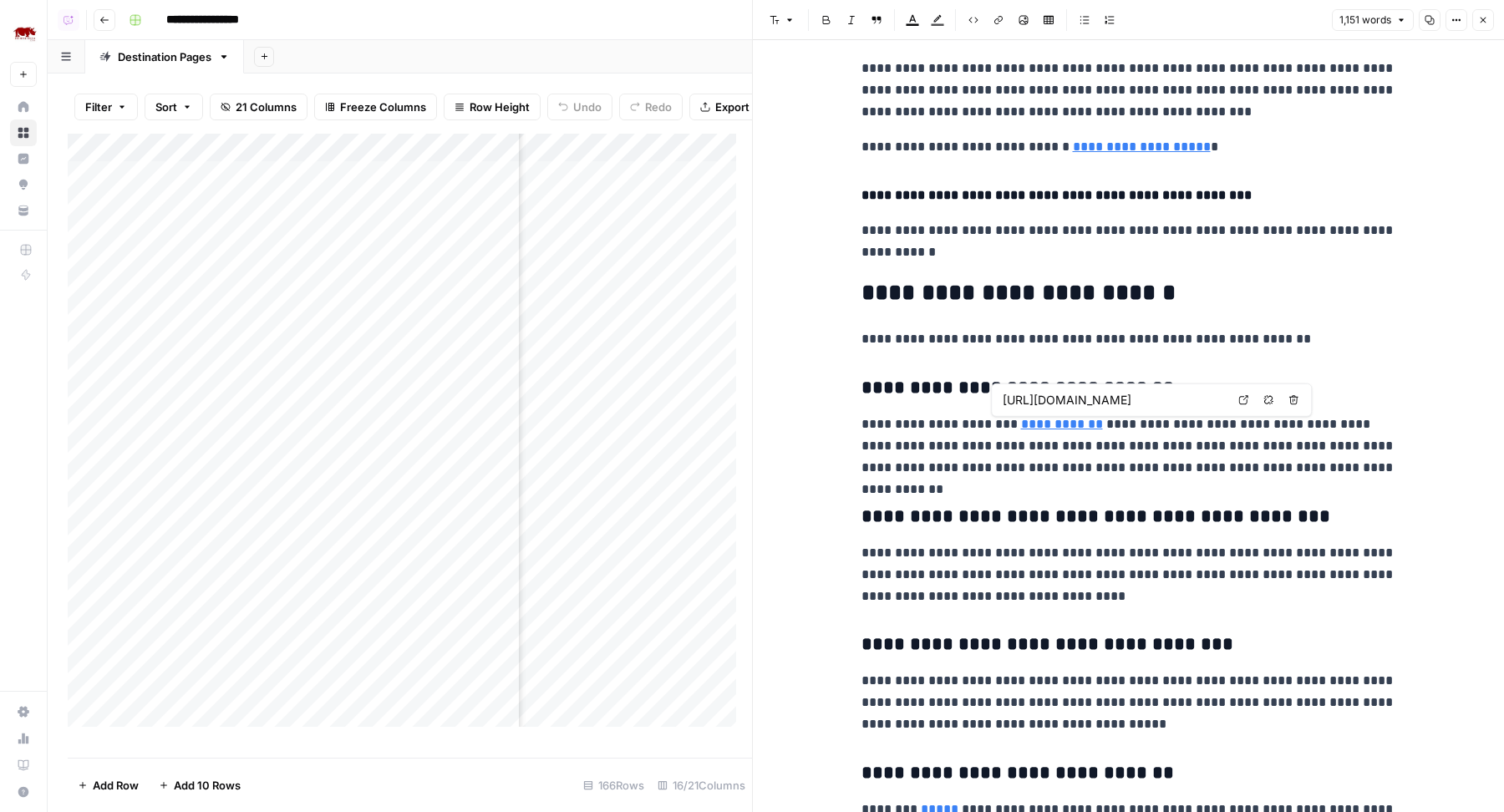
click at [1055, 399] on input "[URL][DOMAIN_NAME]" at bounding box center [1114, 400] width 223 height 16
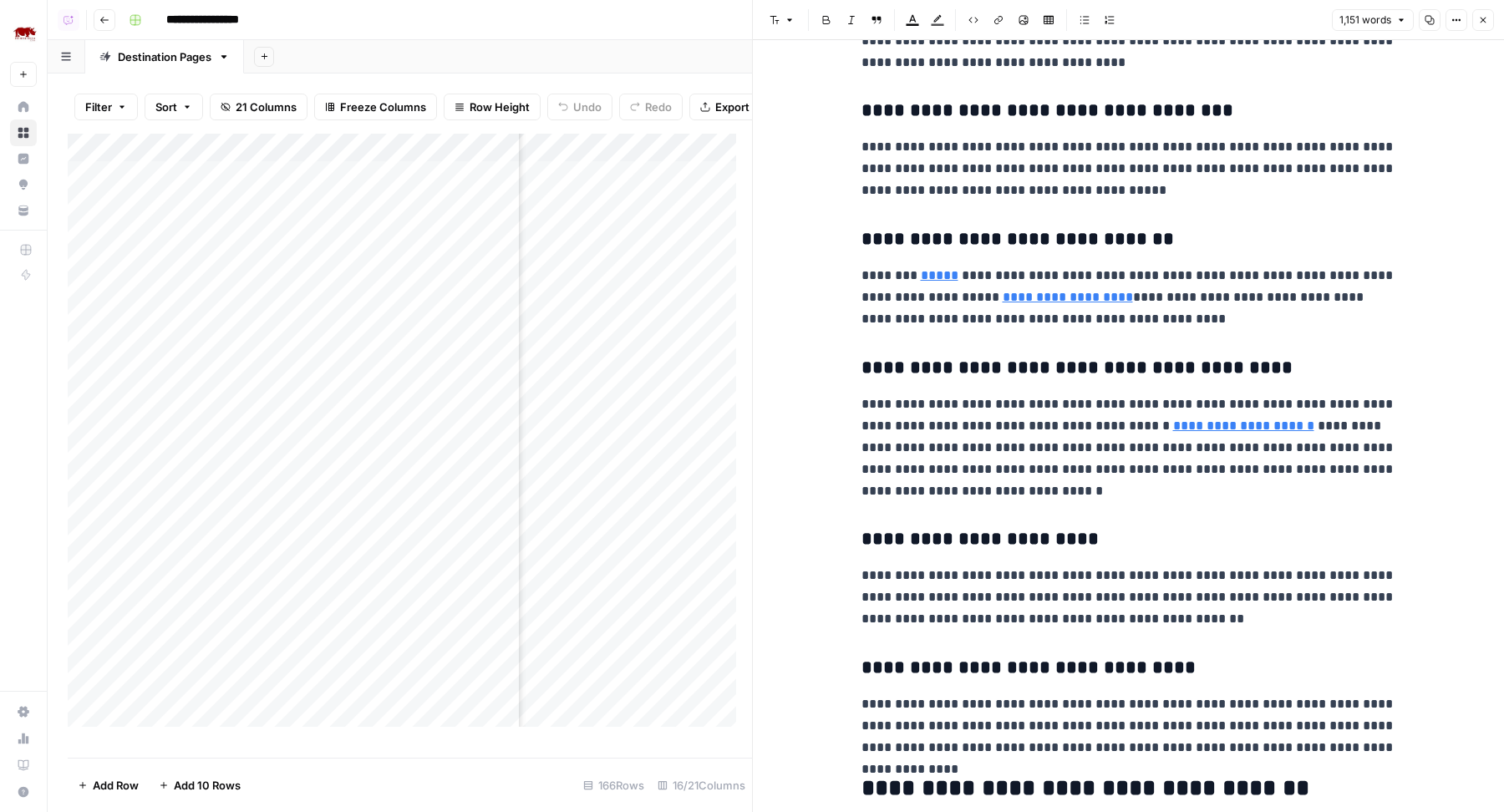
scroll to position [2982, 0]
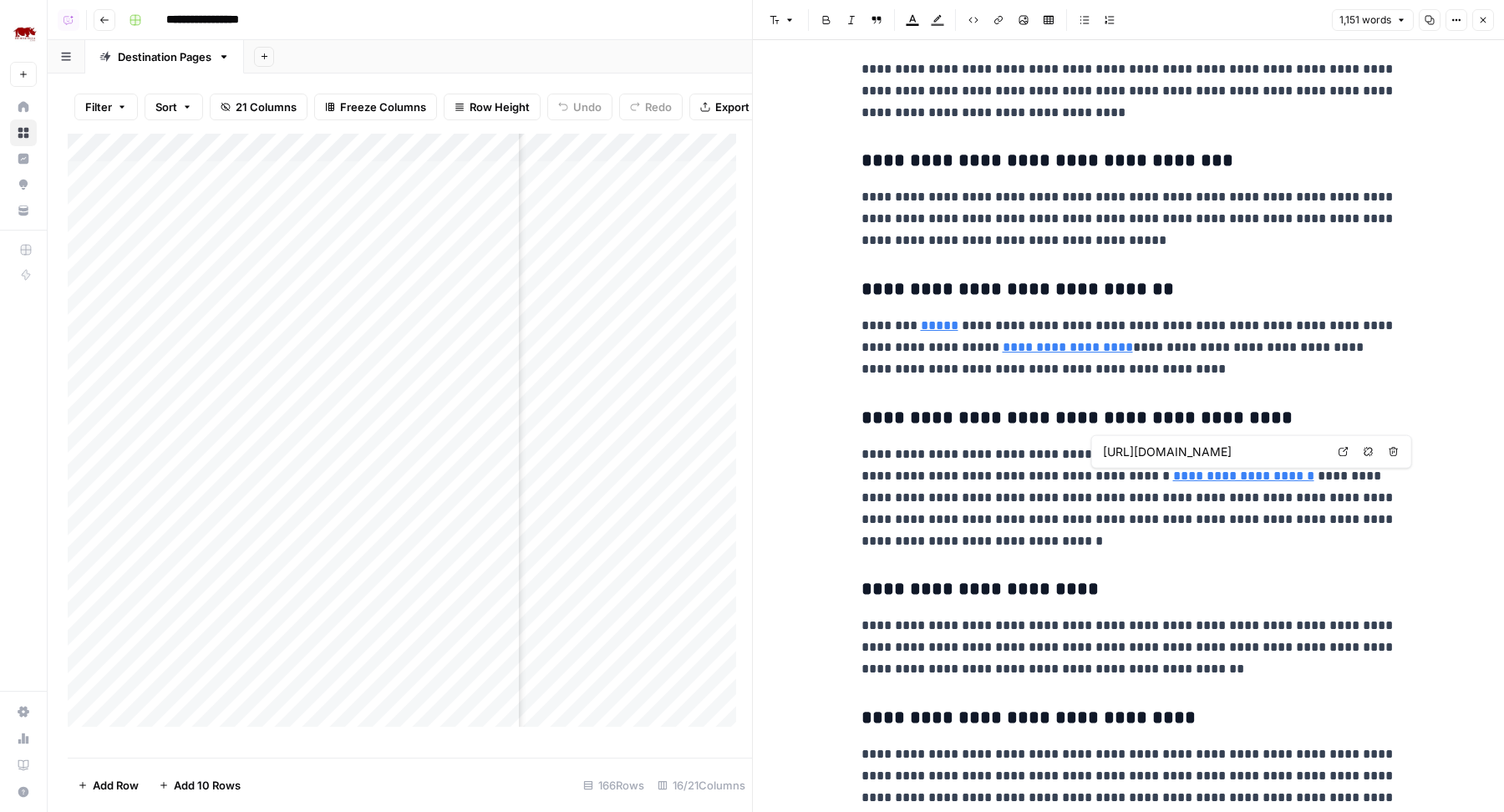
click at [1183, 457] on input "[URL][DOMAIN_NAME]" at bounding box center [1214, 451] width 223 height 16
click at [1027, 462] on p "**********" at bounding box center [1128, 498] width 535 height 108
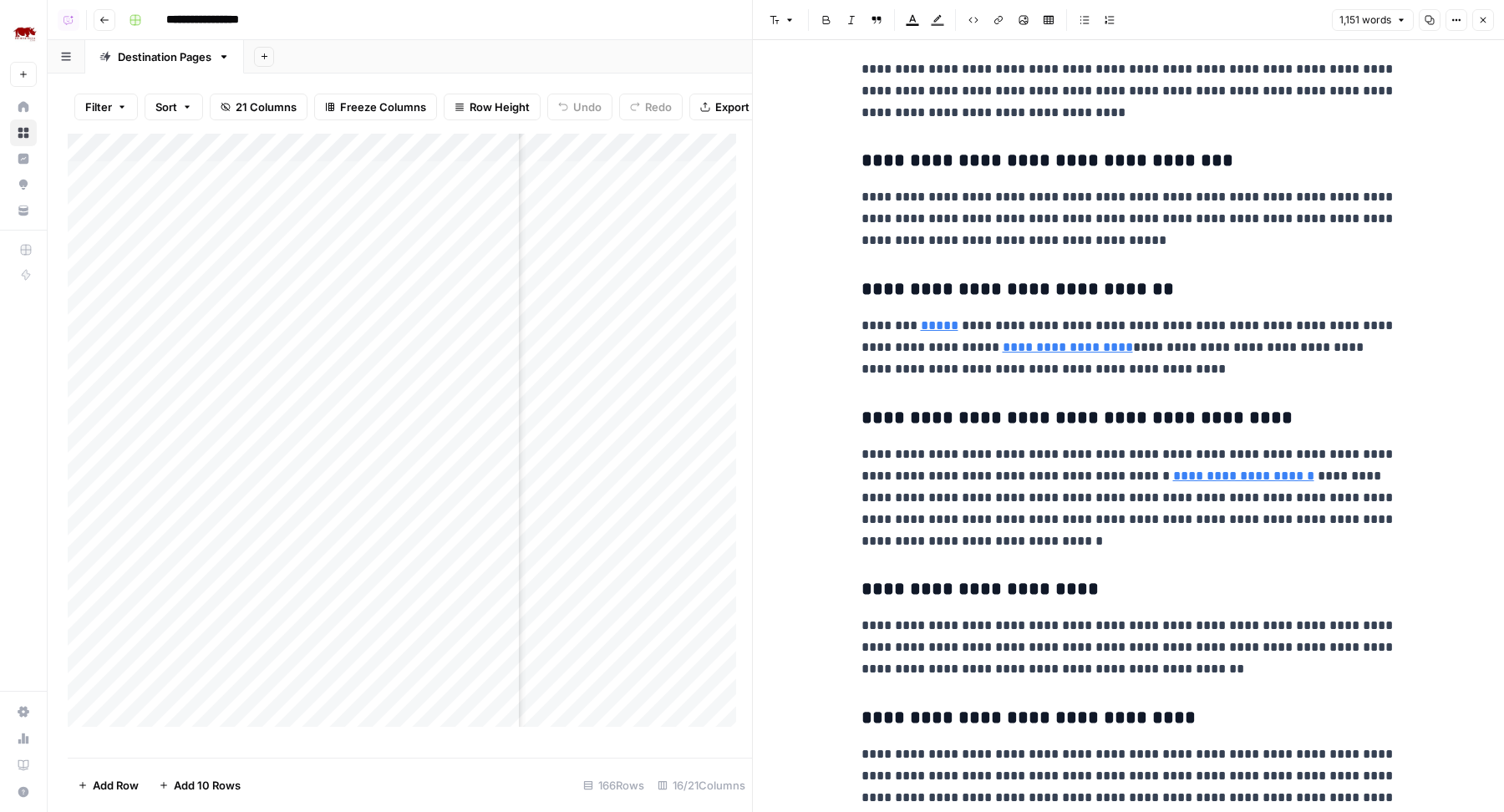
click at [945, 488] on p "**********" at bounding box center [1128, 498] width 535 height 108
click at [1009, 479] on p "**********" at bounding box center [1128, 498] width 535 height 108
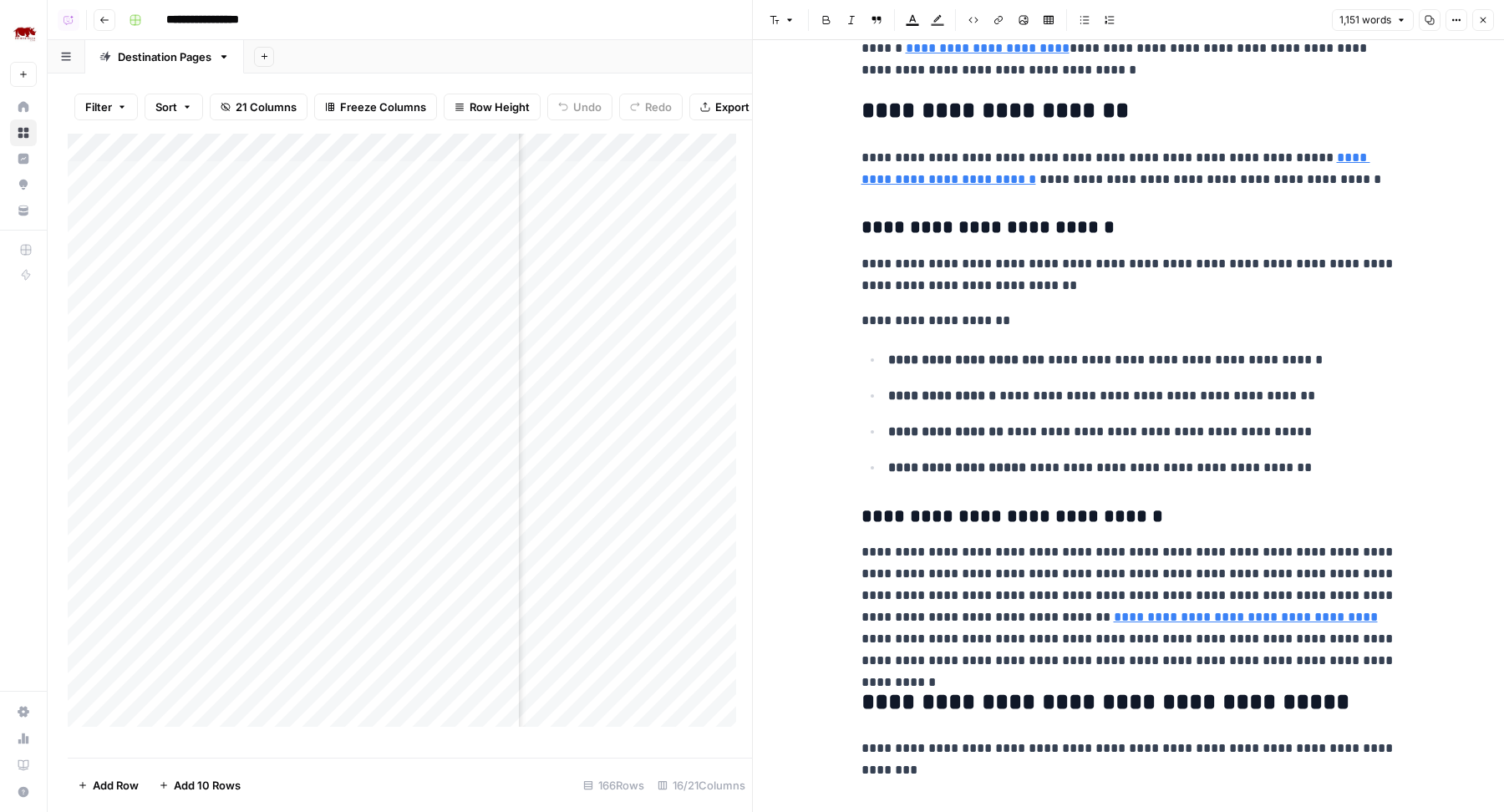
scroll to position [0, 0]
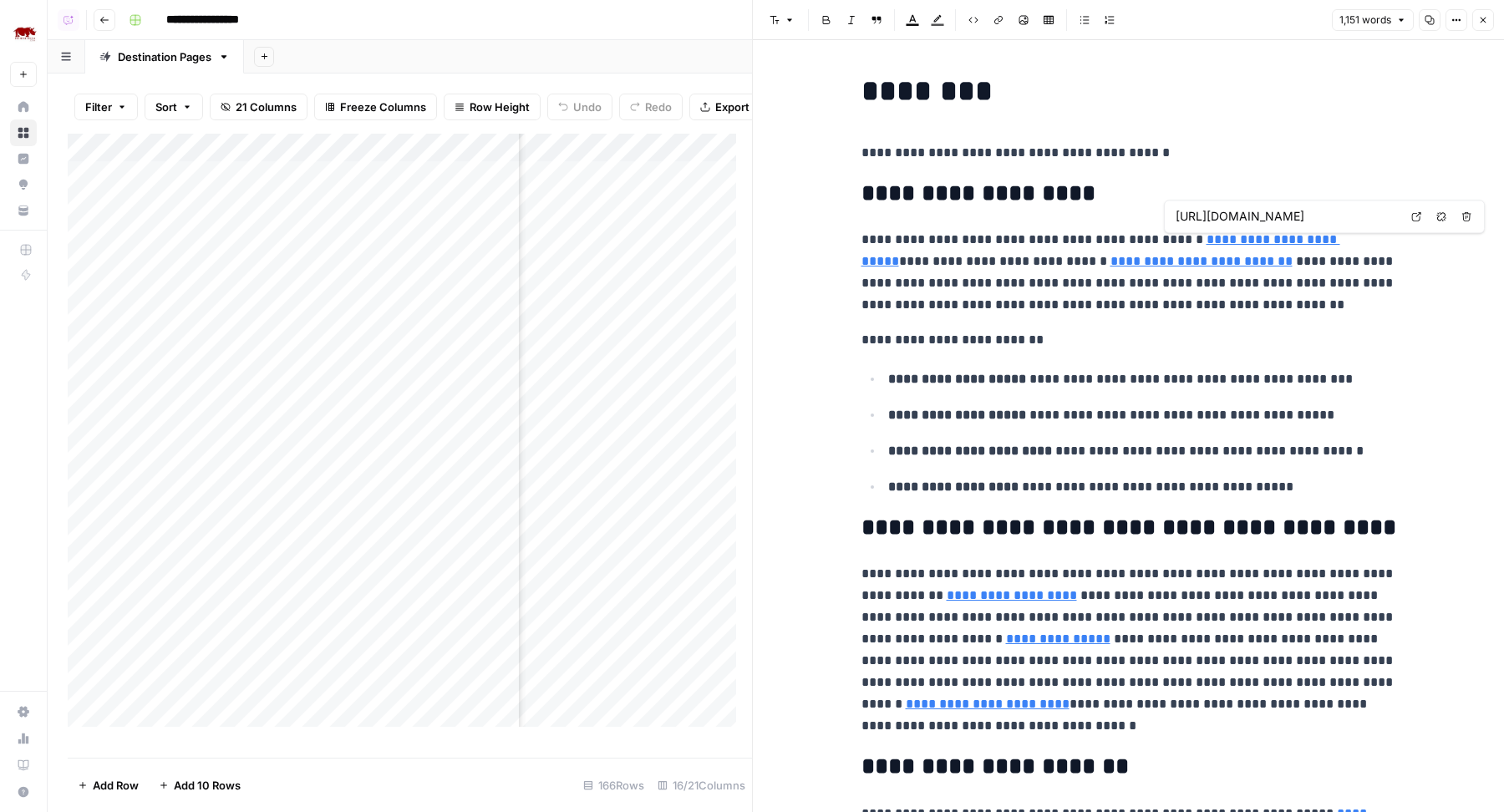
type input "[URL][DOMAIN_NAME]"
click at [1127, 233] on input "[URL][DOMAIN_NAME]" at bounding box center [1152, 237] width 223 height 16
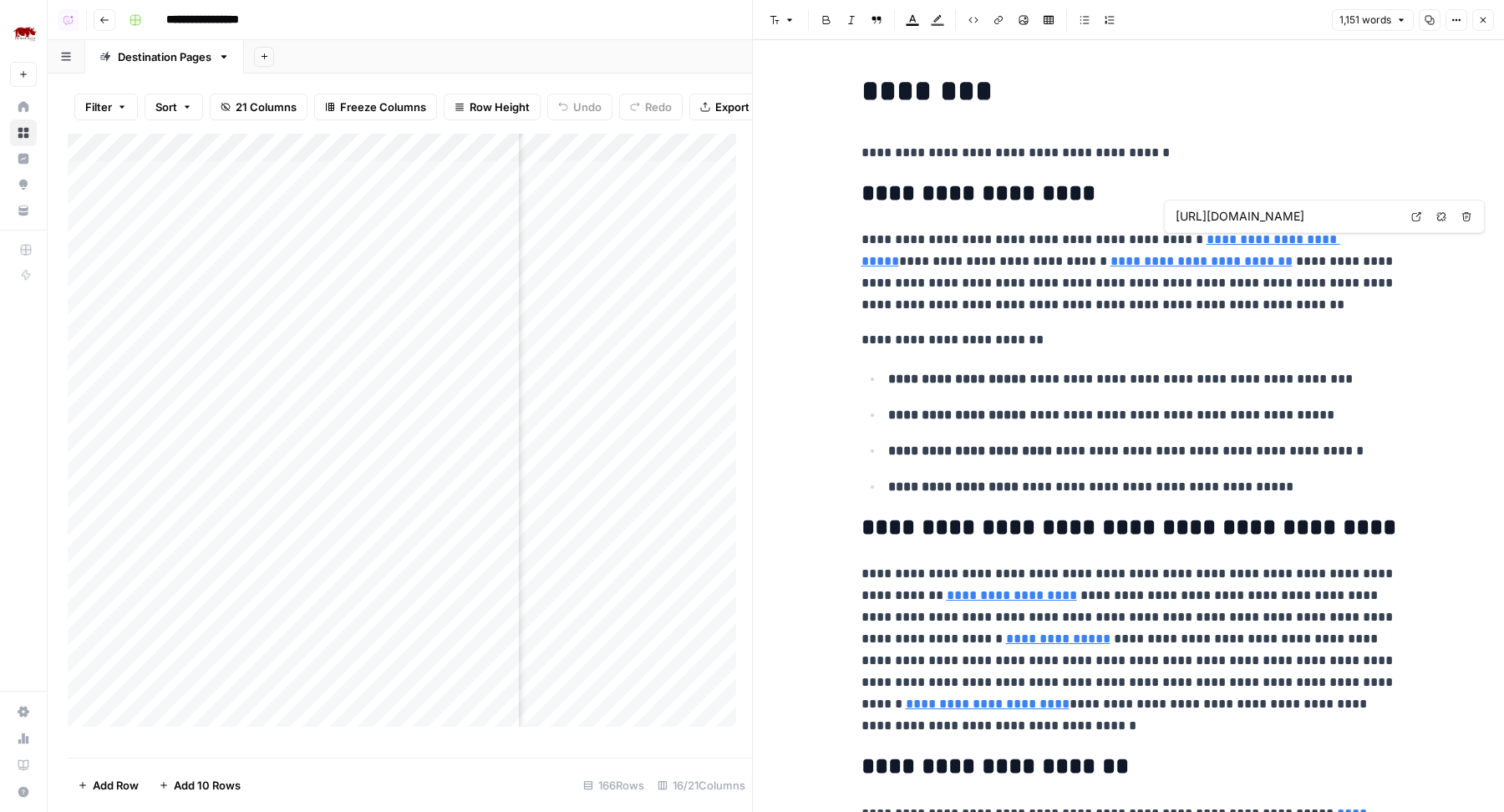
click at [1258, 211] on input "[URL][DOMAIN_NAME]" at bounding box center [1287, 216] width 223 height 16
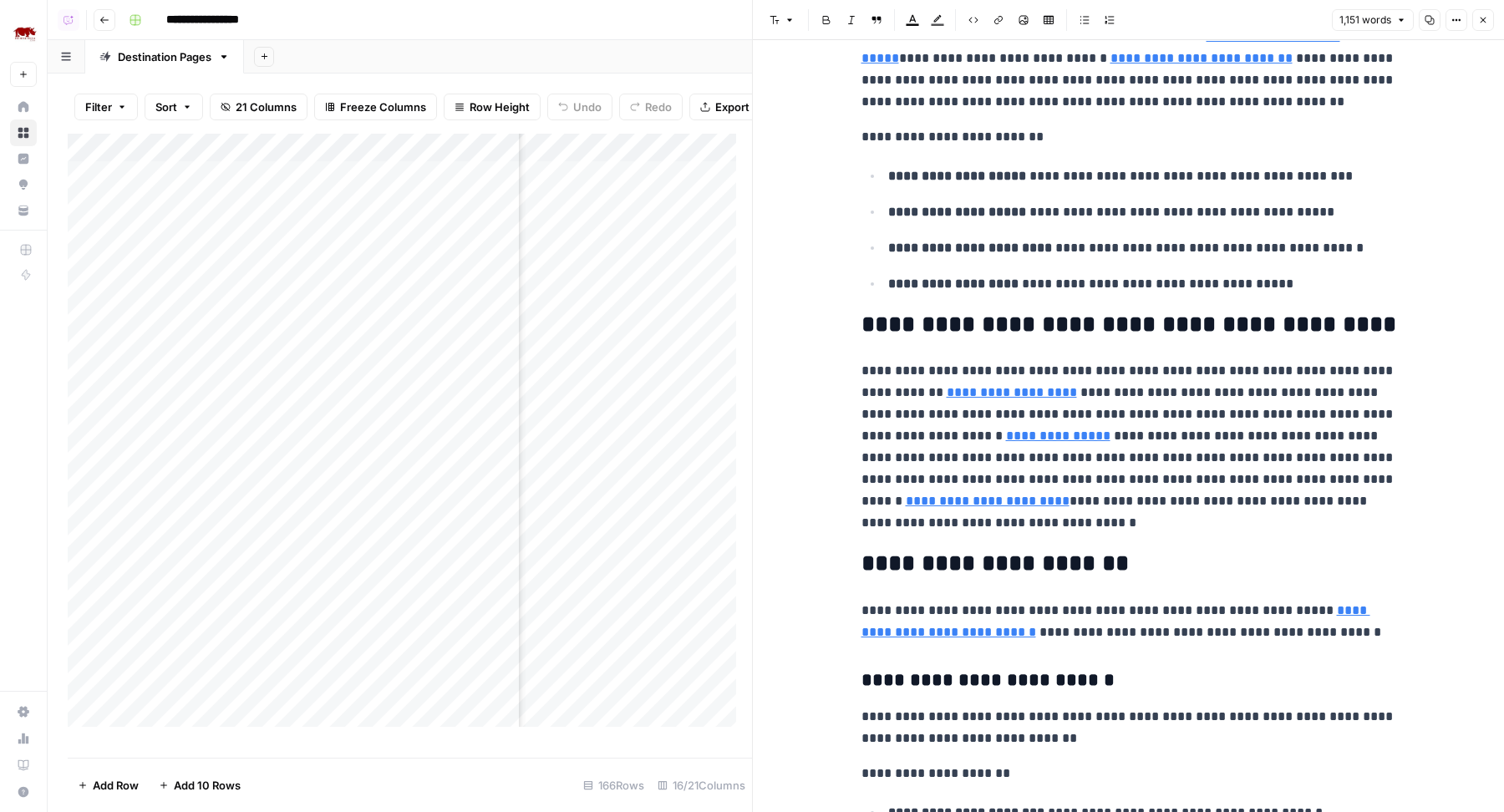
scroll to position [209, 0]
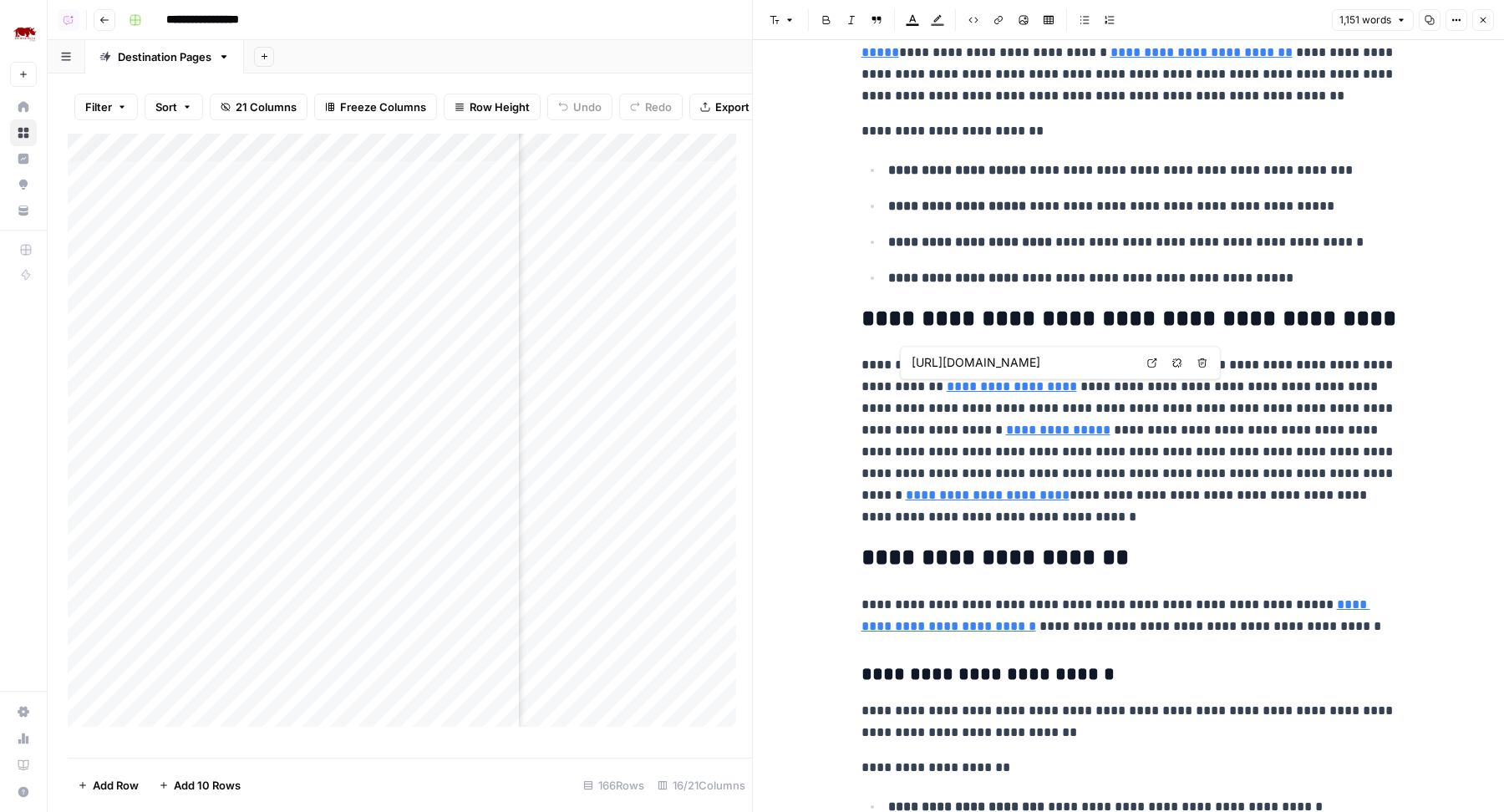
click at [1003, 366] on input "[URL][DOMAIN_NAME]" at bounding box center [1023, 362] width 223 height 16
click at [890, 459] on p "**********" at bounding box center [1128, 441] width 535 height 174
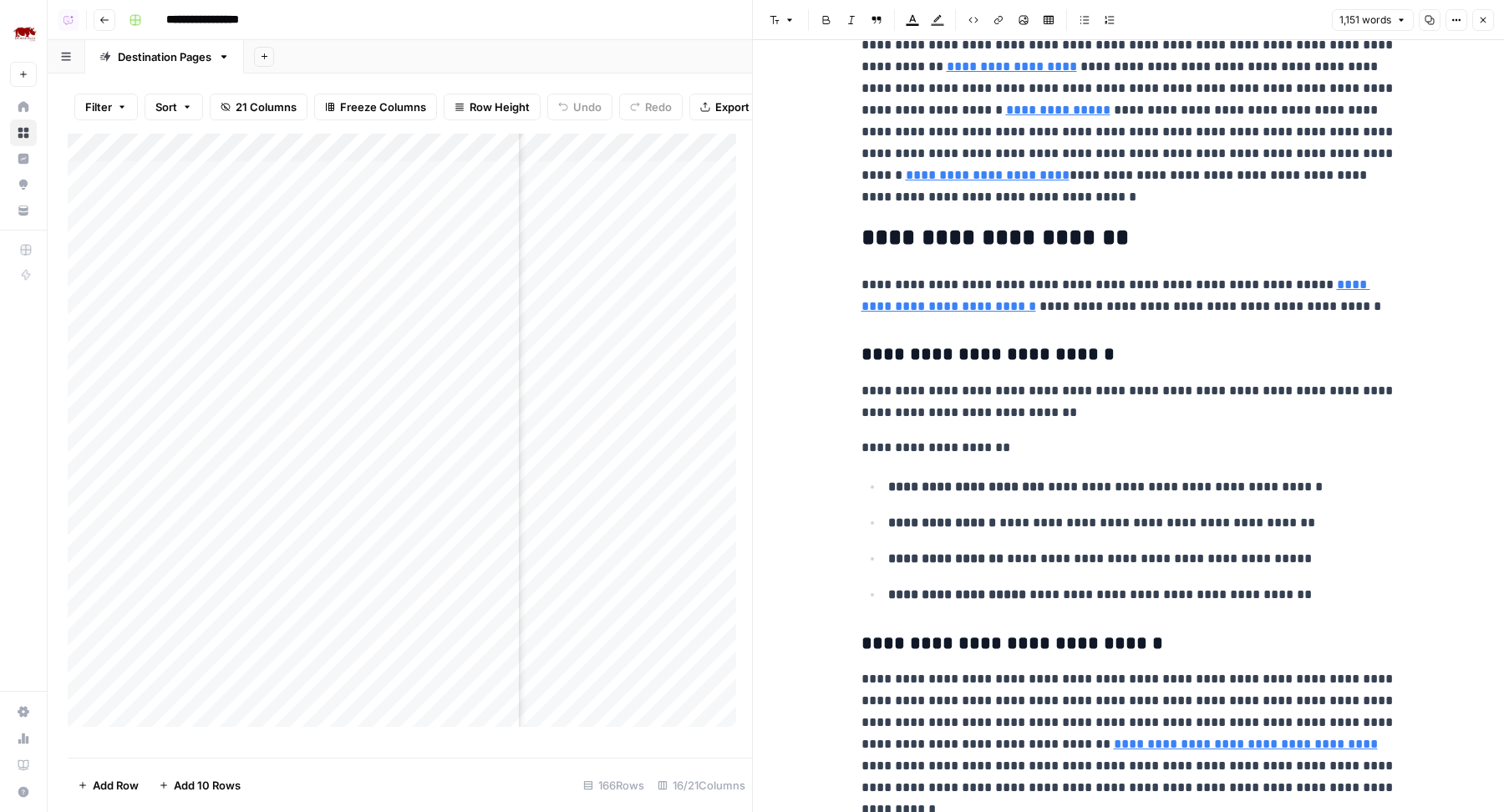
scroll to position [491, 0]
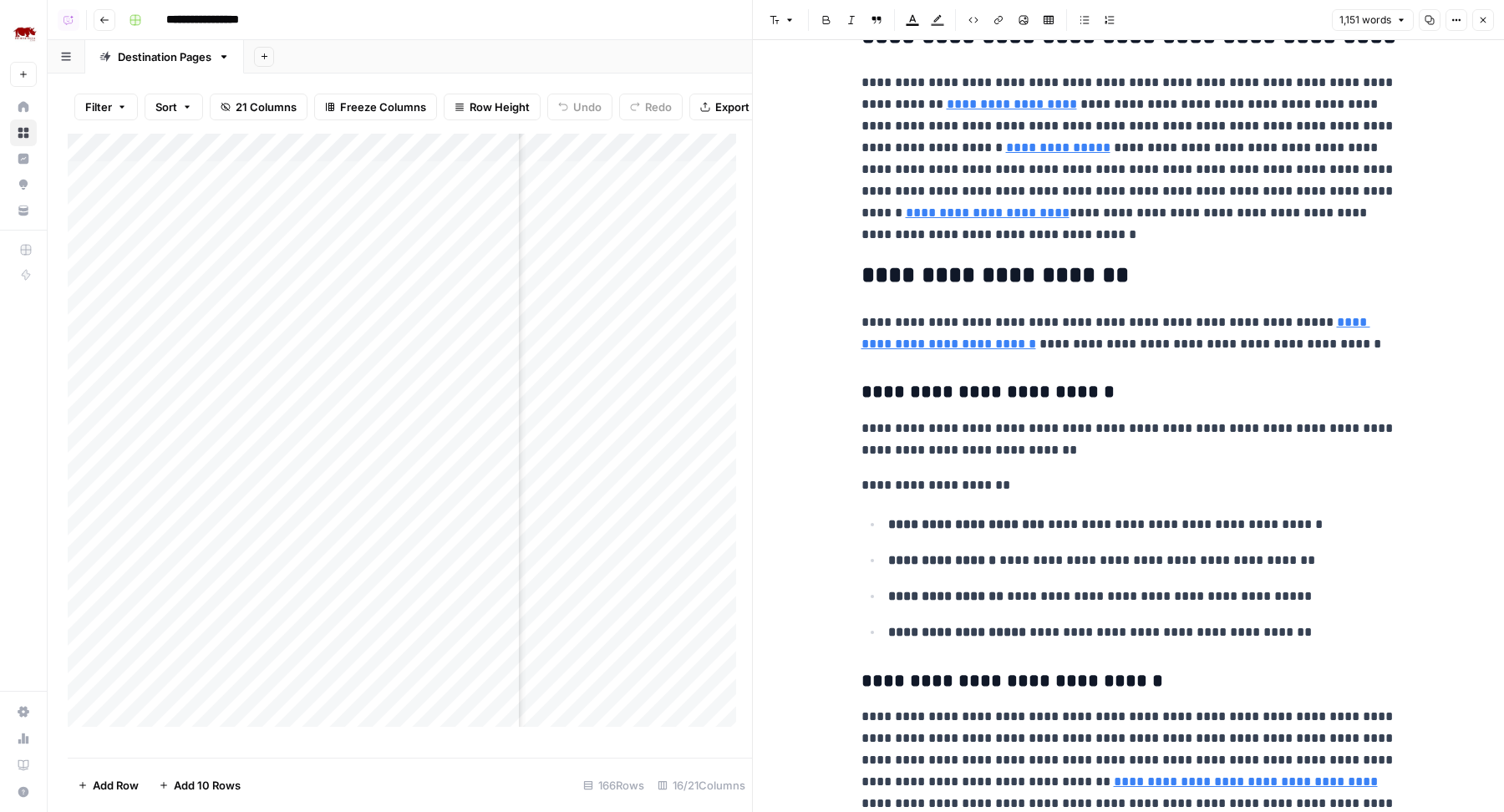
click at [932, 345] on link "**********" at bounding box center [1116, 333] width 509 height 34
click at [1074, 451] on p "**********" at bounding box center [1128, 439] width 535 height 44
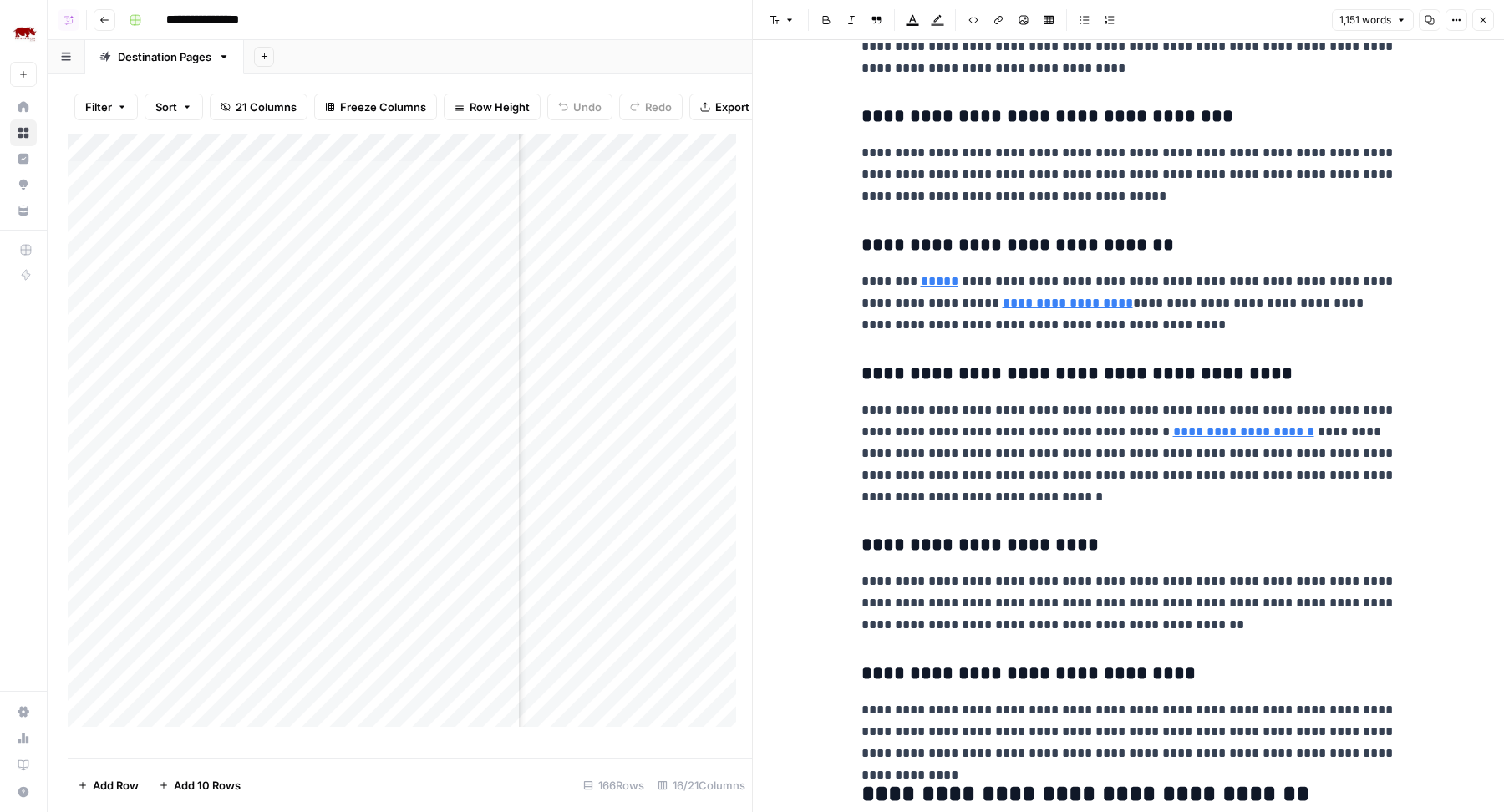
scroll to position [3219, 0]
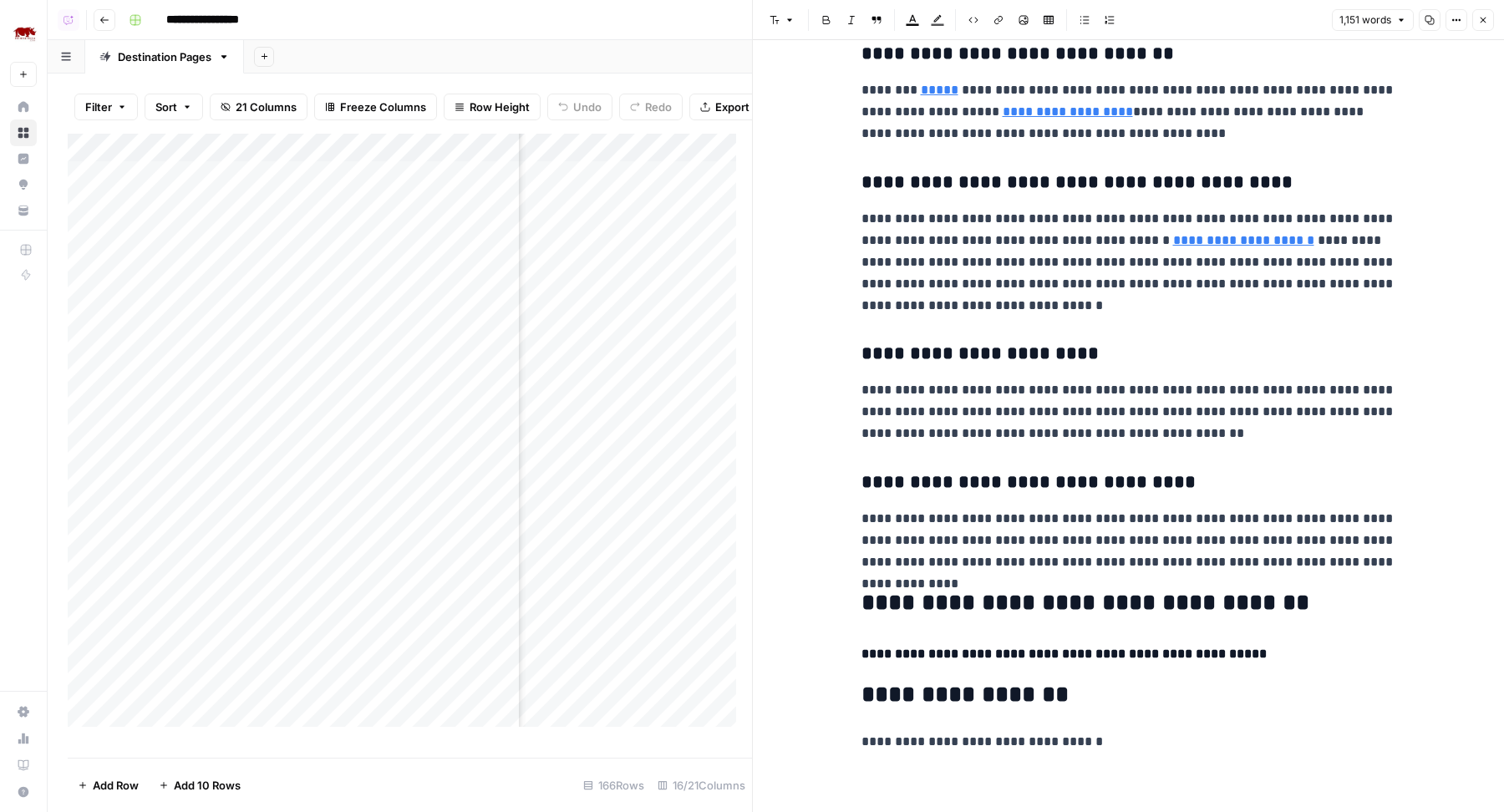
click at [1483, 17] on icon "button" at bounding box center [1483, 20] width 10 height 10
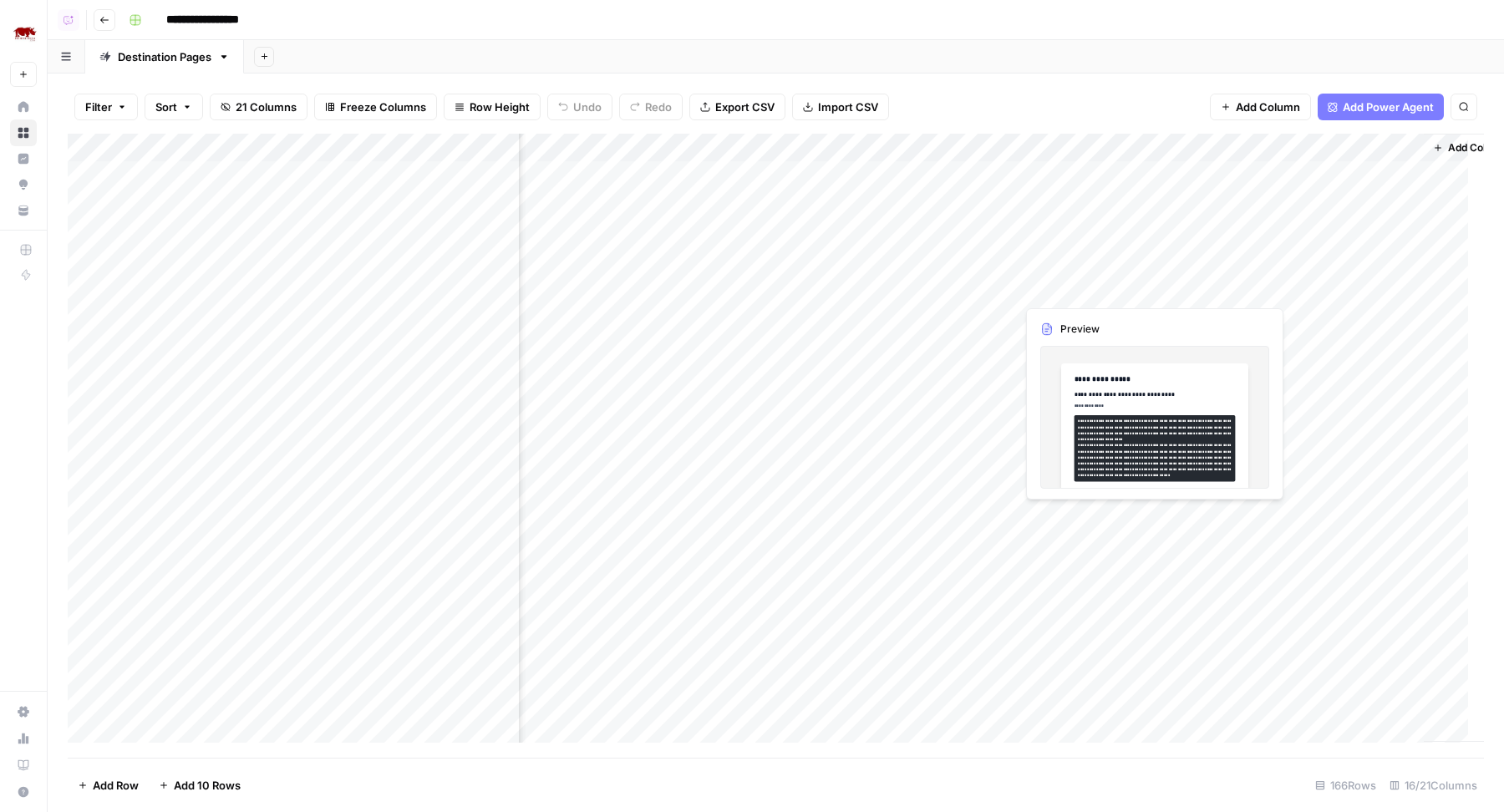
scroll to position [0, 1342]
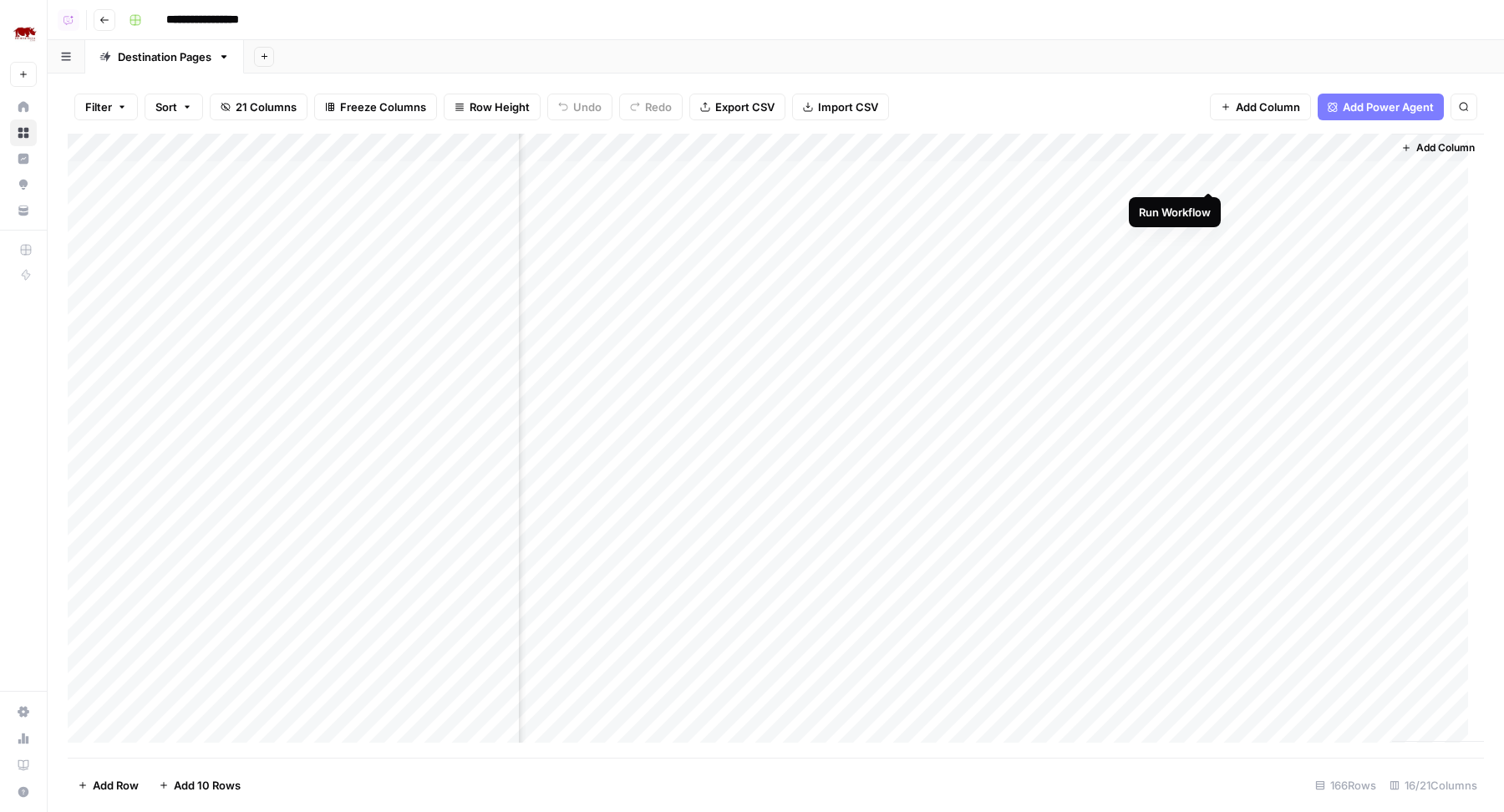
click at [1211, 173] on div "Add Column" at bounding box center [776, 446] width 1416 height 625
click at [1212, 204] on div "Add Column" at bounding box center [776, 446] width 1416 height 625
